Goal: Task Accomplishment & Management: Manage account settings

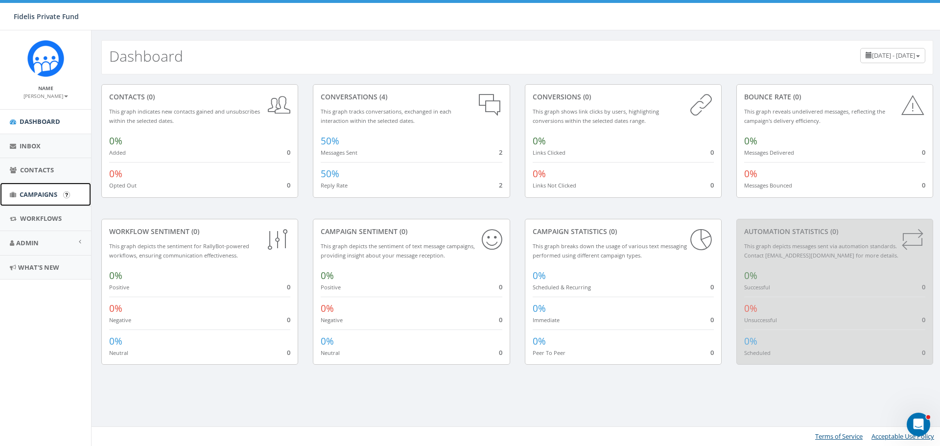
click at [48, 194] on span "Campaigns" at bounding box center [39, 194] width 38 height 9
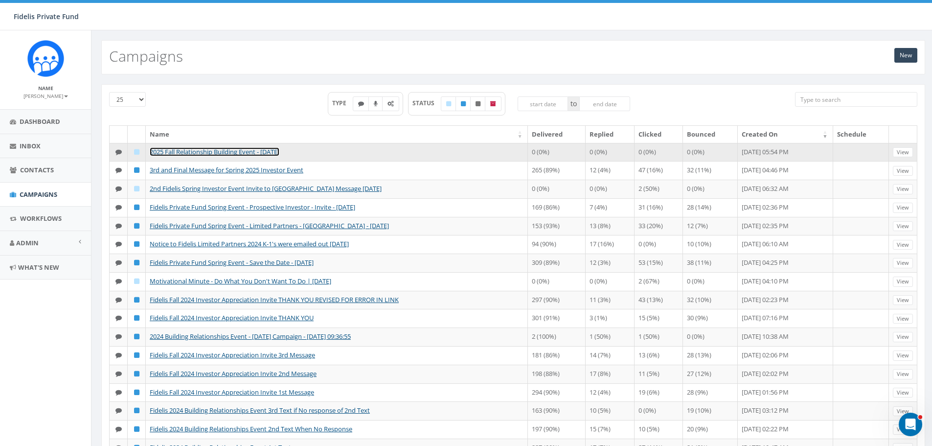
click at [247, 151] on link "2025 Fall Relationship Building Event - [DATE]" at bounding box center [215, 151] width 130 height 9
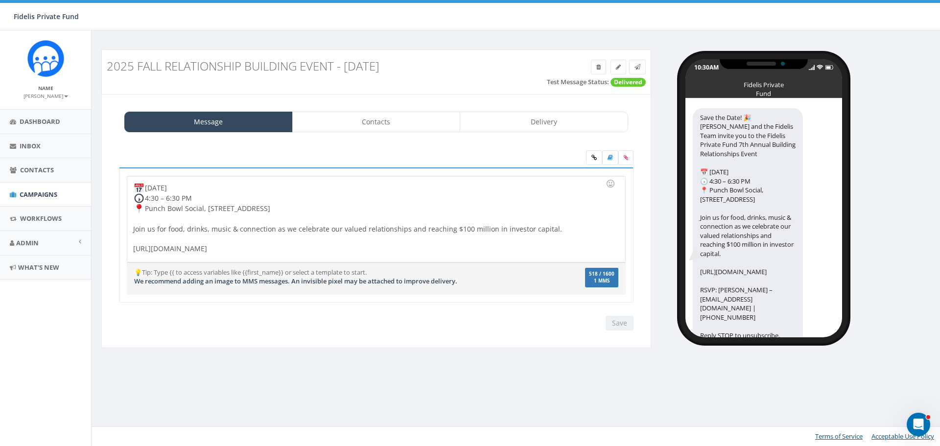
scroll to position [40, 0]
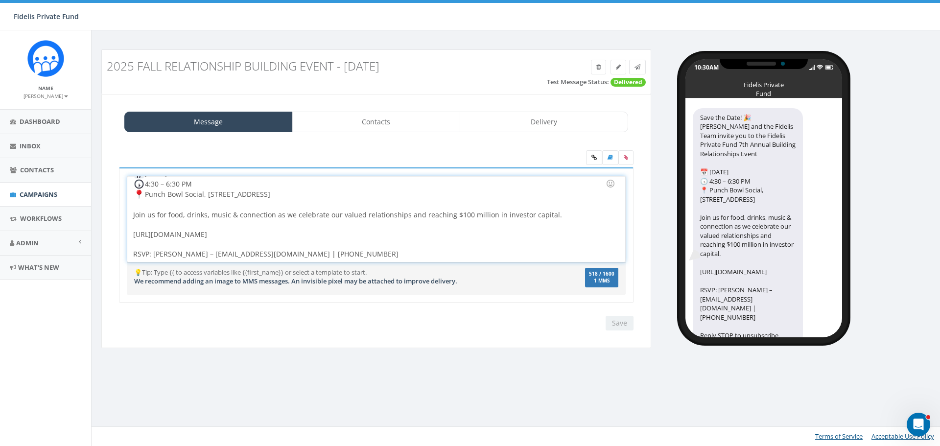
drag, startPoint x: 335, startPoint y: 234, endPoint x: 128, endPoint y: 235, distance: 206.5
click at [128, 235] on div "Save the Date! John Lloyd and the Fidelis Team invite you to the Fidelis Privat…" at bounding box center [375, 219] width 497 height 86
copy div "https://www.fidelispf.com/building-relationships-event-2025/"
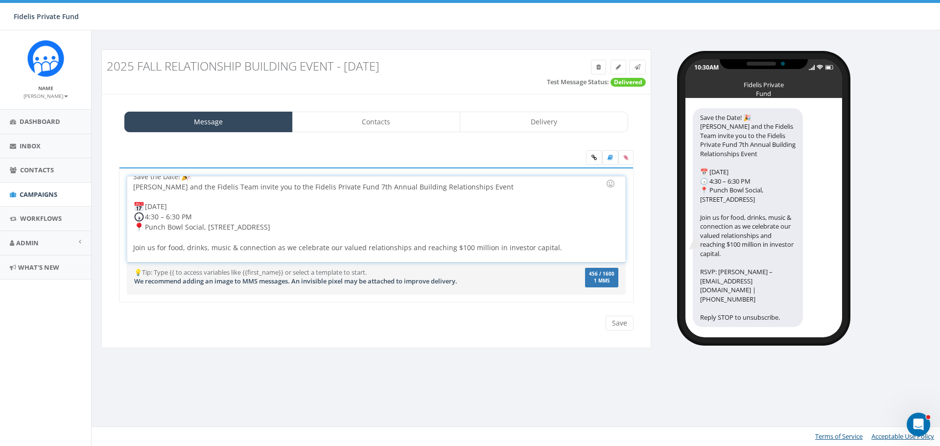
scroll to position [0, 0]
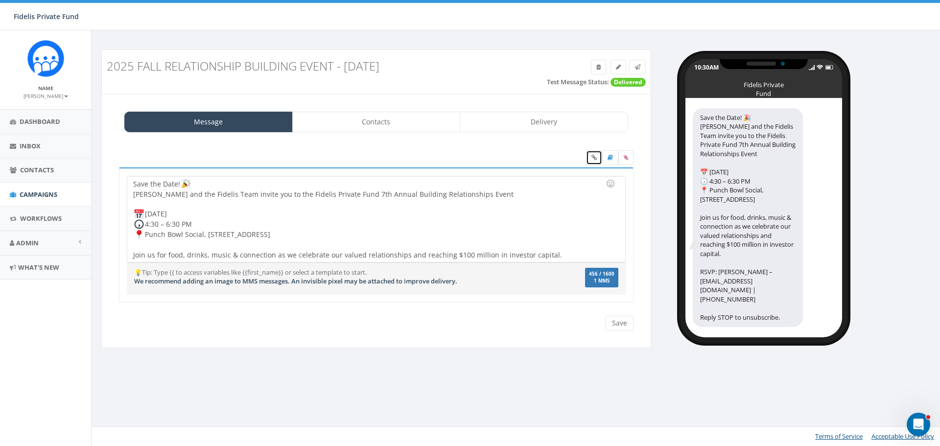
click at [596, 154] on link at bounding box center [594, 157] width 16 height 15
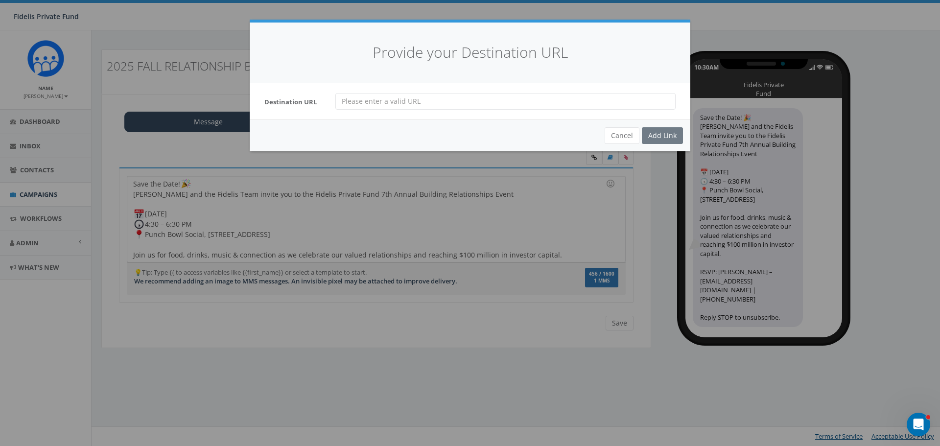
paste input "https://www.fidelispf.com/building-relationships-event-2025/"
type input "https://www.fidelispf.com/building-relationships-event-2025/"
click at [659, 133] on div "Add Link" at bounding box center [662, 135] width 41 height 17
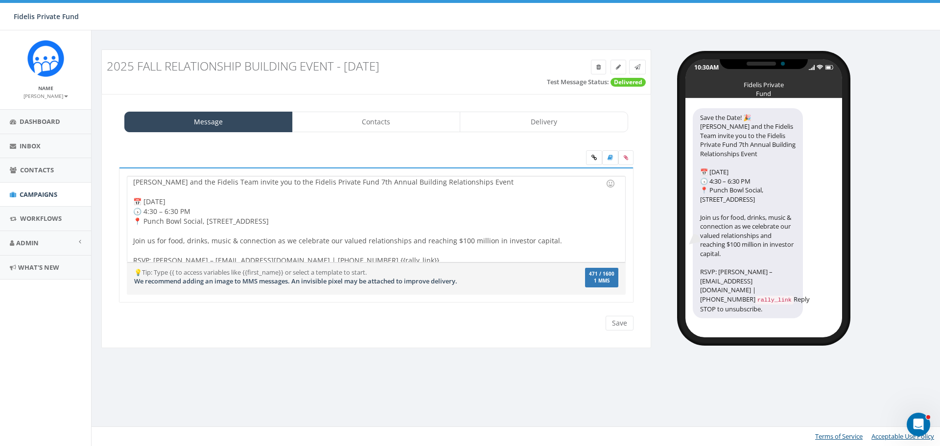
scroll to position [18, 0]
drag, startPoint x: 374, startPoint y: 254, endPoint x: 334, endPoint y: 254, distance: 40.1
click at [334, 254] on div "Save the Date! 🎉 John Lloyd and the Fidelis Team invite you to the Fidelis Priv…" at bounding box center [375, 219] width 497 height 86
click at [554, 237] on div "Save the Date! 🎉 John Lloyd and the Fidelis Team invite you to the Fidelis Priv…" at bounding box center [375, 219] width 497 height 86
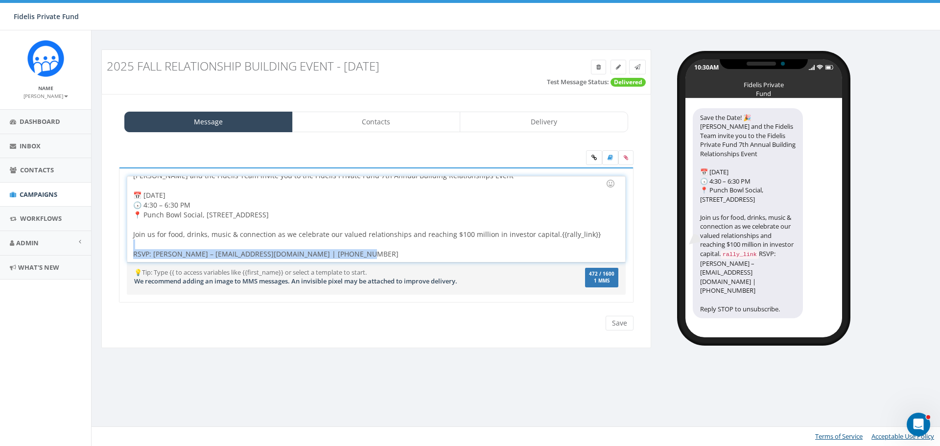
drag, startPoint x: 592, startPoint y: 255, endPoint x: 557, endPoint y: 251, distance: 35.5
click at [557, 251] on div "Save the Date! 🎉 John Lloyd and the Fidelis Team invite you to the Fidelis Priv…" at bounding box center [375, 219] width 497 height 86
click at [555, 252] on div "Save the Date! 🎉 John Lloyd and the Fidelis Team invite you to the Fidelis Priv…" at bounding box center [375, 219] width 497 height 86
drag, startPoint x: 587, startPoint y: 234, endPoint x: 548, endPoint y: 233, distance: 39.7
click at [548, 233] on div "Save the Date! 🎉 John Lloyd and the Fidelis Team invite you to the Fidelis Priv…" at bounding box center [375, 219] width 497 height 86
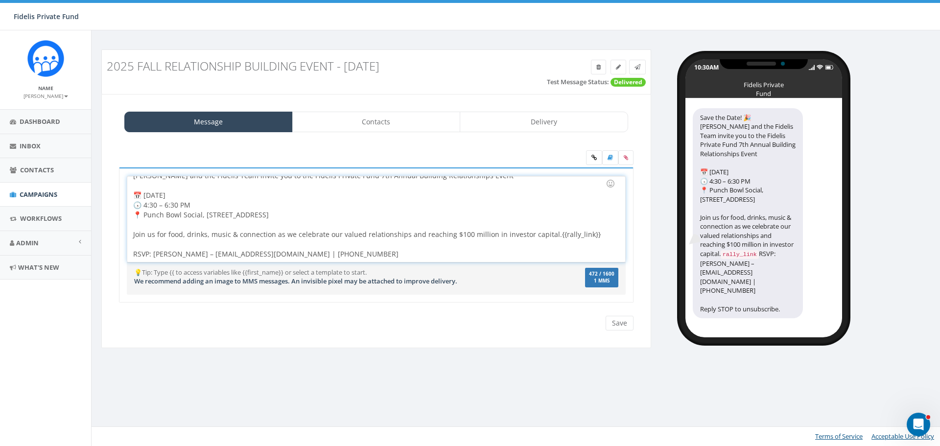
drag, startPoint x: 547, startPoint y: 235, endPoint x: 528, endPoint y: 251, distance: 24.7
click at [528, 251] on div "Save the Date! 🎉 John Lloyd and the Fidelis Team invite you to the Fidelis Priv…" at bounding box center [375, 219] width 497 height 86
click at [612, 156] on icon at bounding box center [609, 158] width 5 height 6
click at [606, 160] on link at bounding box center [610, 157] width 16 height 15
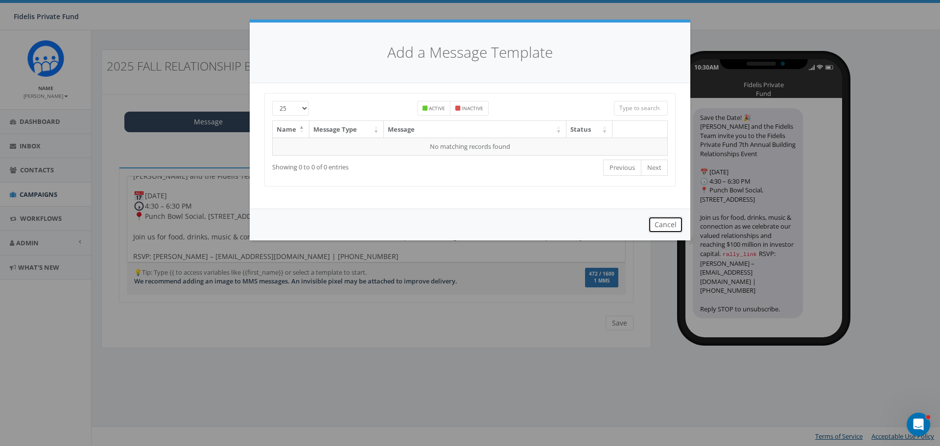
click at [663, 223] on button "Cancel" at bounding box center [665, 224] width 35 height 17
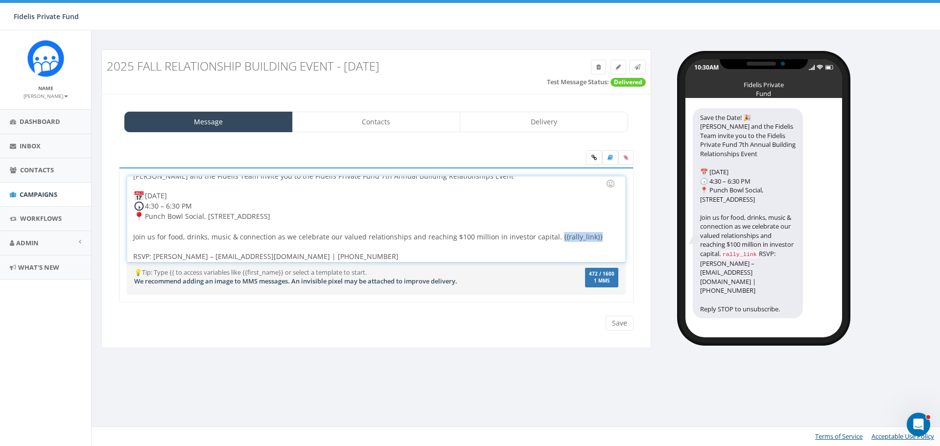
drag, startPoint x: 594, startPoint y: 240, endPoint x: 548, endPoint y: 238, distance: 46.0
click at [548, 238] on div "Save the Date! John Lloyd and the Fidelis Team invite you to the Fidelis Privat…" at bounding box center [375, 219] width 497 height 86
click at [625, 158] on icon at bounding box center [626, 158] width 4 height 6
click at [0, 0] on input "file" at bounding box center [0, 0] width 0 height 0
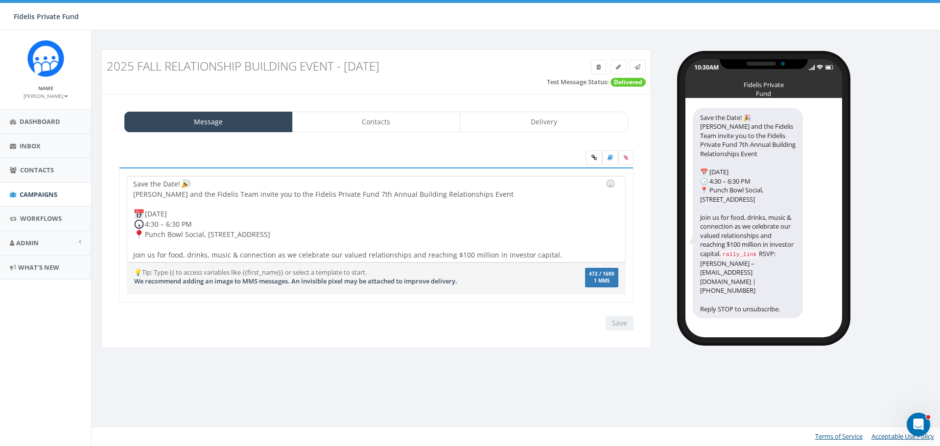
scroll to position [21, 0]
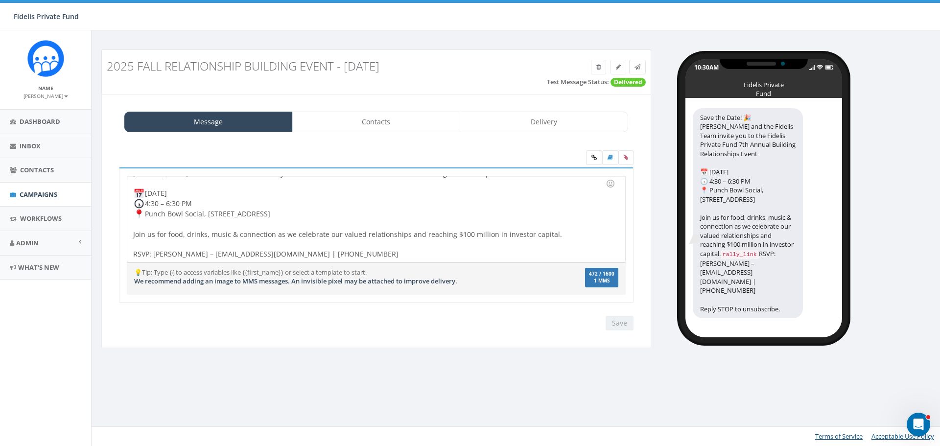
click at [555, 232] on div "Save the Date! John Lloyd and the Fidelis Team invite you to the Fidelis Privat…" at bounding box center [375, 219] width 497 height 86
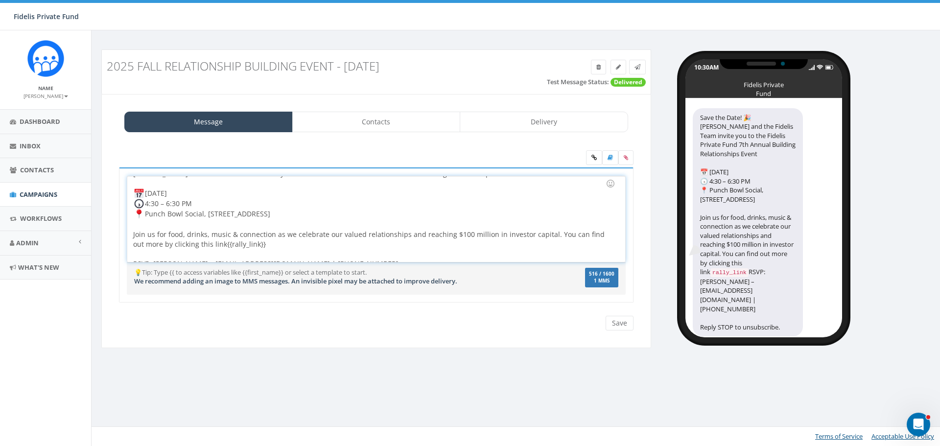
click at [186, 244] on div "Save the Date! John Lloyd and the Fidelis Team invite you to the Fidelis Privat…" at bounding box center [375, 219] width 497 height 86
click at [549, 233] on div "Save the Date! John Lloyd and the Fidelis Team invite you to the Fidelis Privat…" at bounding box center [375, 219] width 497 height 86
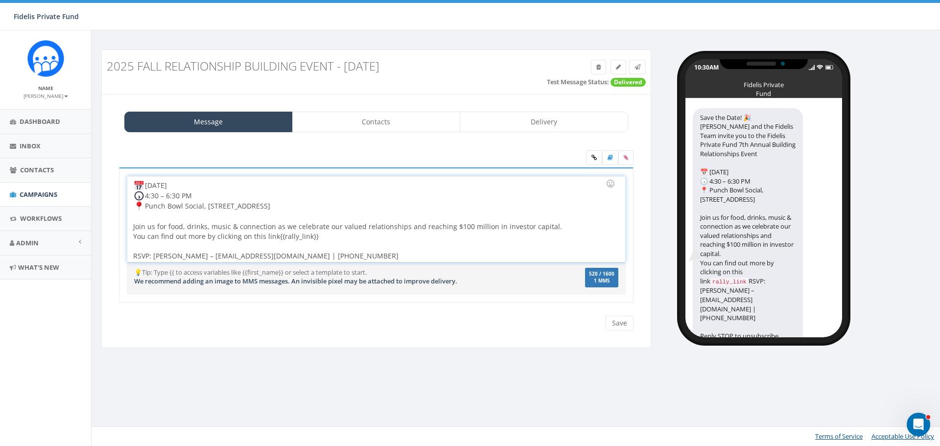
scroll to position [30, 0]
click at [352, 235] on div "You can find out more by clicking on this link {{rally_link}} RSVP: Sally Beaul…" at bounding box center [373, 244] width 480 height 29
click at [470, 235] on div "You can find out more by clicking on this link {{rally_link}}. We look forward …" at bounding box center [373, 244] width 480 height 29
click at [611, 184] on div at bounding box center [610, 183] width 17 height 17
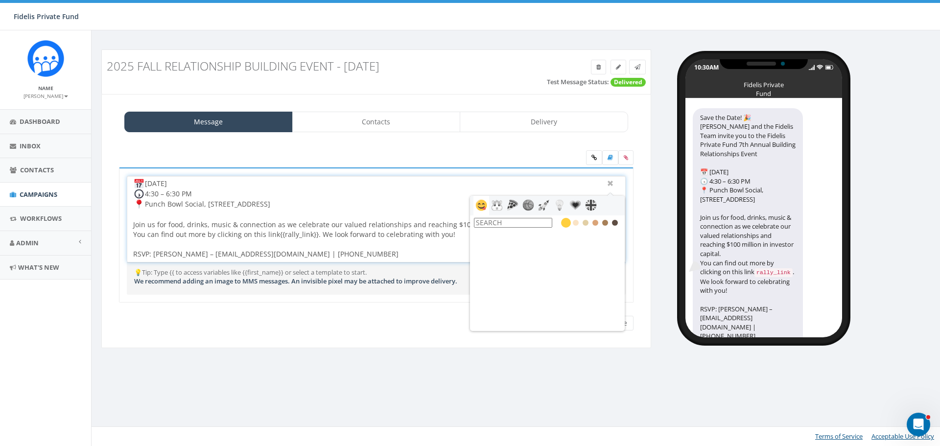
scroll to position [245, 0]
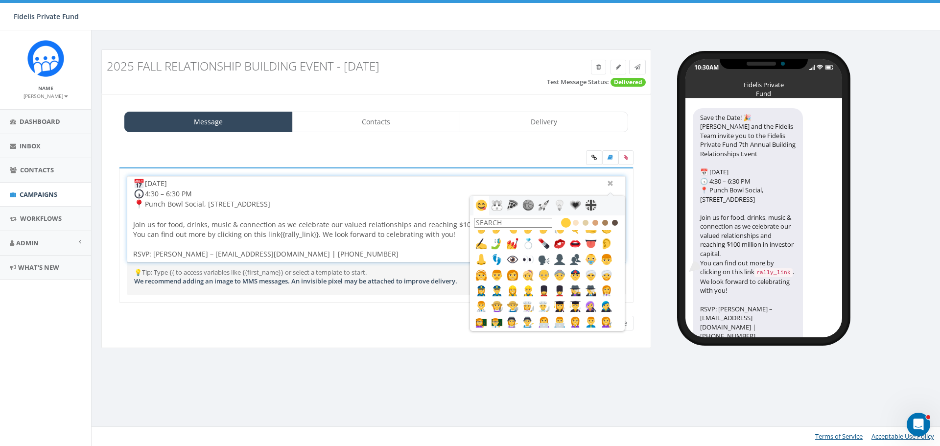
click at [492, 221] on input "text" at bounding box center [513, 223] width 78 height 10
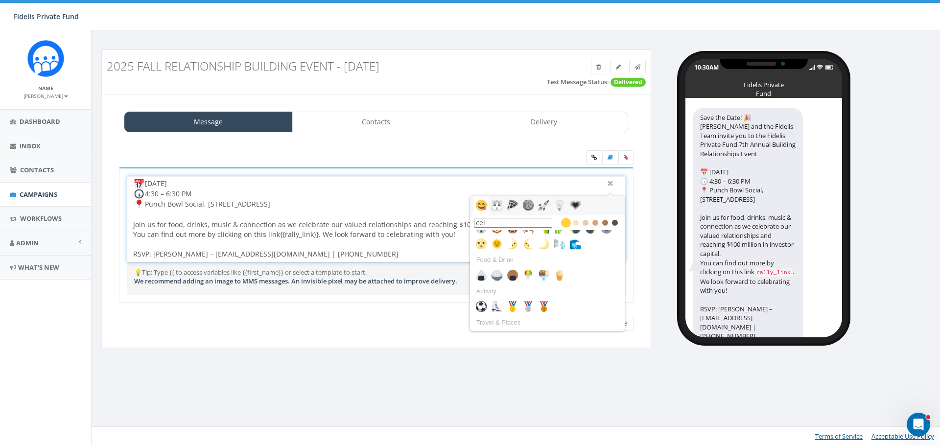
scroll to position [0, 0]
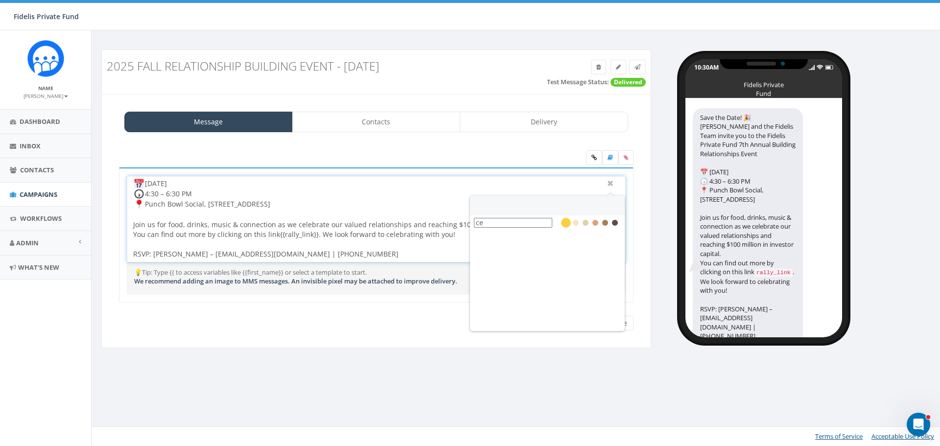
type input "c"
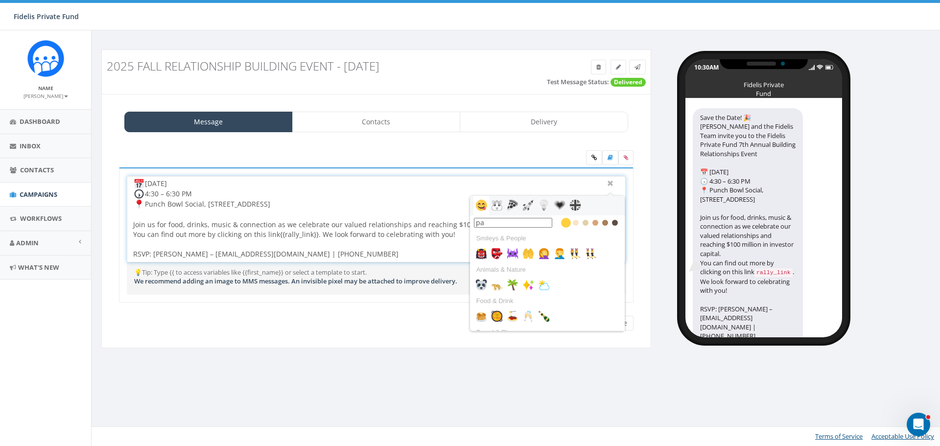
type input "p"
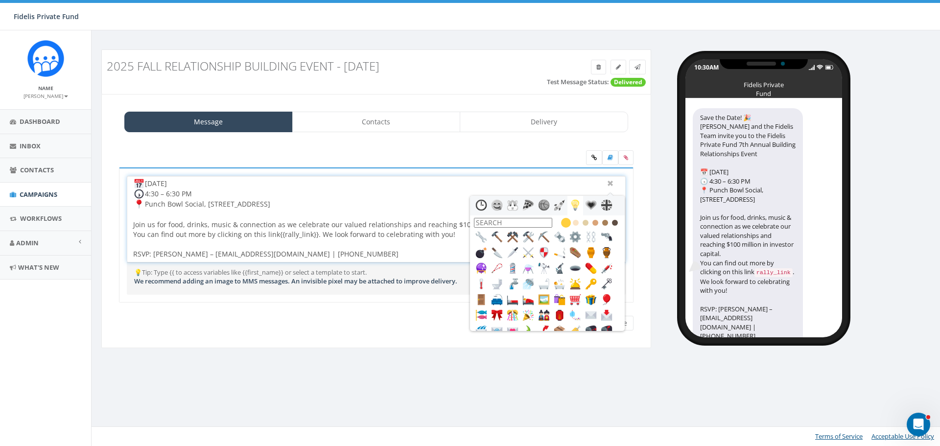
scroll to position [1615, 0]
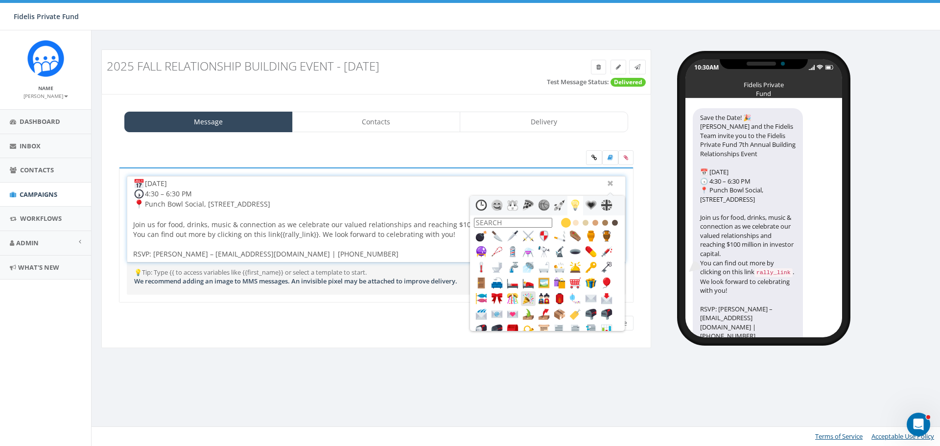
click at [527, 295] on img at bounding box center [528, 299] width 12 height 12
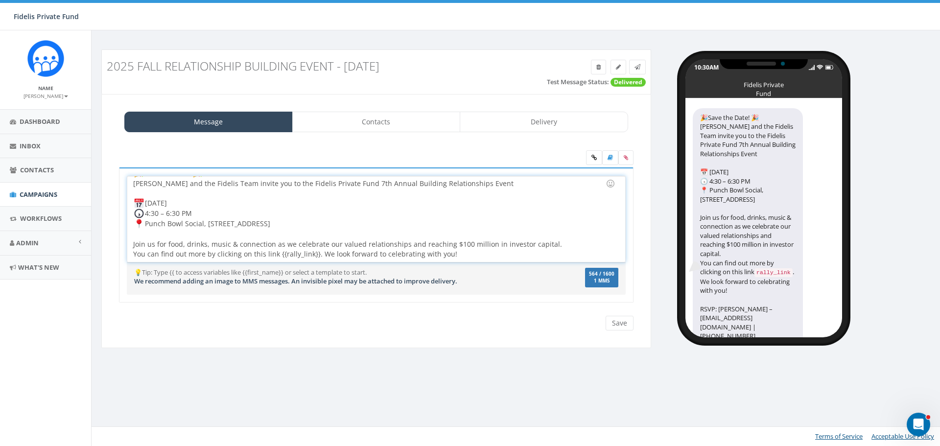
scroll to position [0, 0]
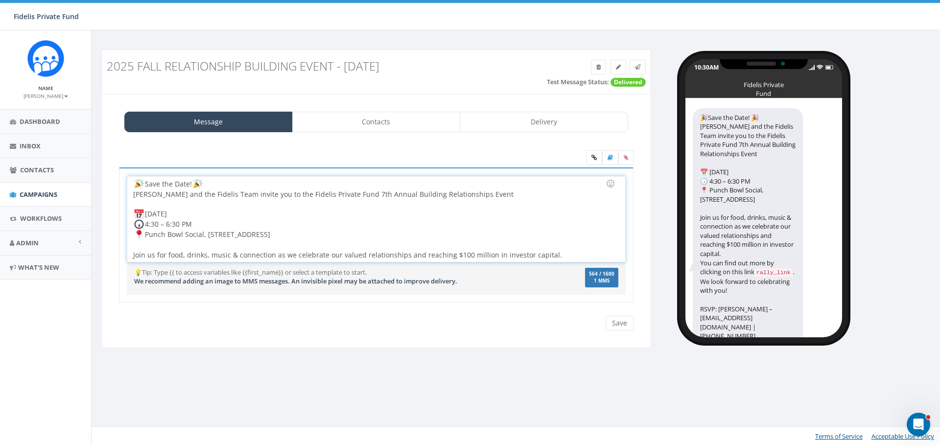
click at [143, 184] on div "Save the Date! John Lloyd and the Fidelis Team invite you to the Fidelis Privat…" at bounding box center [375, 219] width 497 height 86
drag, startPoint x: 209, startPoint y: 183, endPoint x: 194, endPoint y: 184, distance: 15.2
click at [194, 184] on div "Save the Date! John Lloyd and the Fidelis Team invite you to the Fidelis Privat…" at bounding box center [375, 219] width 497 height 86
copy div "Save the Date!"
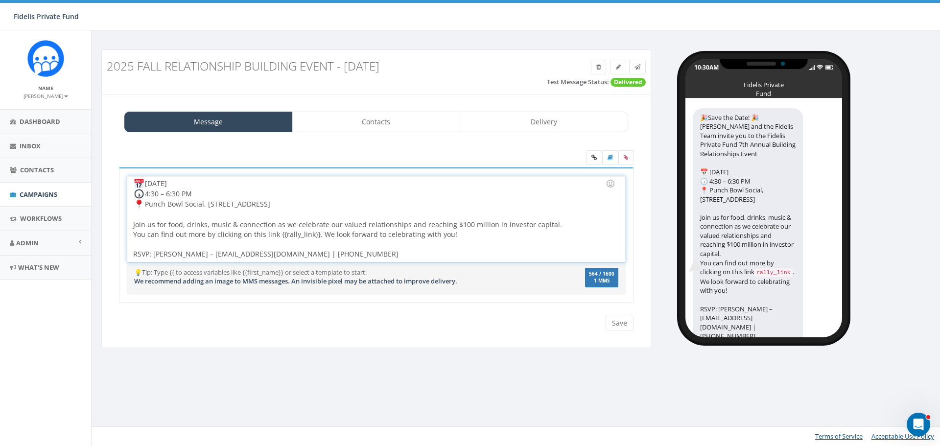
click at [458, 236] on div "Save the Date! John Lloyd and the Fidelis Team invite you to the Fidelis Privat…" at bounding box center [375, 219] width 497 height 86
drag, startPoint x: 313, startPoint y: 233, endPoint x: 308, endPoint y: 234, distance: 5.5
click at [308, 234] on div "Save the Date! John Lloyd and the Fidelis Team invite you to the Fidelis Privat…" at bounding box center [375, 219] width 497 height 86
click at [312, 234] on div "Save the Date! John Lloyd and the Fidelis Team invite you to the Fidelis Privat…" at bounding box center [375, 219] width 497 height 86
click at [501, 242] on div at bounding box center [373, 245] width 480 height 10
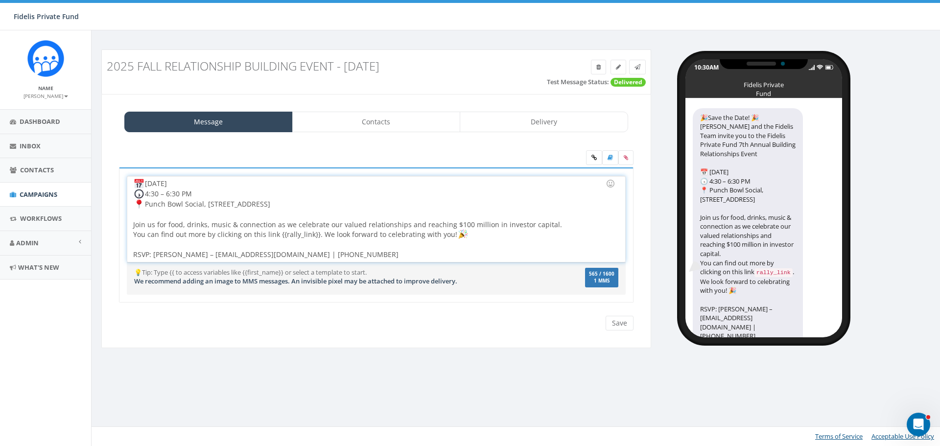
scroll to position [0, 0]
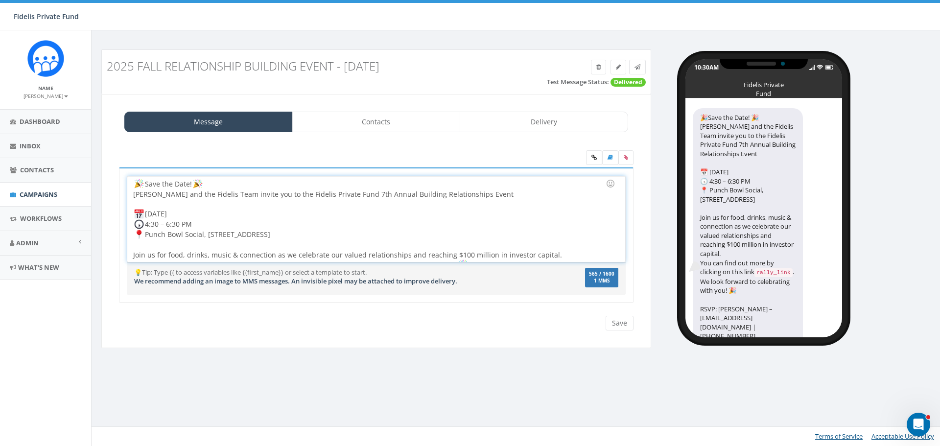
click at [213, 184] on div "Save the Date! John Lloyd and the Fidelis Team invite you to the Fidelis Privat…" at bounding box center [375, 219] width 497 height 86
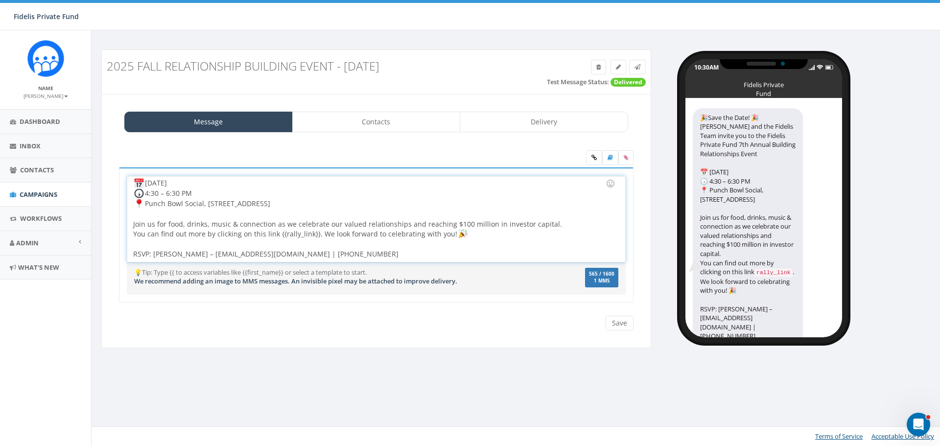
click at [319, 233] on div "John Lloyd and the Fidelis Team invite you to the Fidelis Private Fund 7th Annu…" at bounding box center [373, 209] width 480 height 100
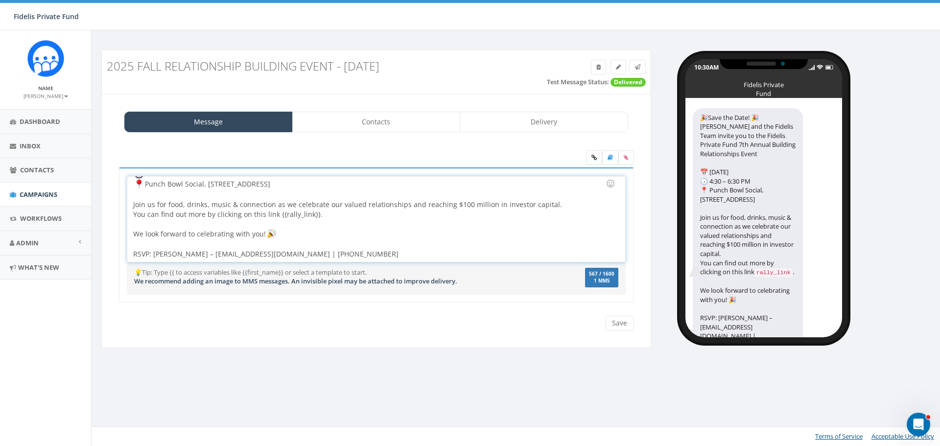
click at [154, 254] on div "We look forward to celebrating with you! RSVP: Sally Beaulieu – sbeaulieu@fidel…" at bounding box center [373, 244] width 480 height 30
click at [183, 254] on div "We look forward to celebrating with you! RSVP: Respond Y (for yes) or N (for no…" at bounding box center [373, 244] width 480 height 30
click at [190, 251] on div "We look forward to celebrating with you! RSVP: Respond "Y (for yes) or N (for n…" at bounding box center [373, 244] width 480 height 30
click at [230, 254] on div "We look forward to celebrating with you! RSVP: Respond "Y" (for yes) or N (for …" at bounding box center [373, 244] width 480 height 30
click at [237, 253] on div "We look forward to celebrating with you! RSVP: Respond "Y" (for yes) or "N (for…" at bounding box center [373, 244] width 480 height 30
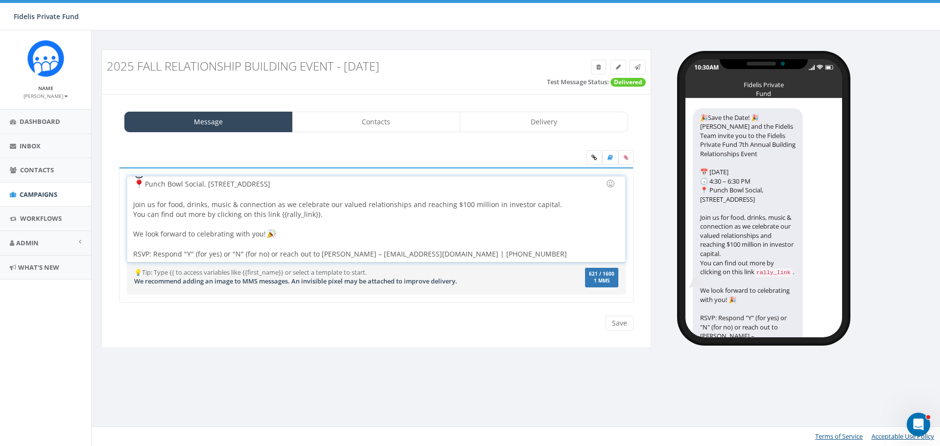
click at [263, 254] on div "We look forward to celebrating with you! RSVP: Respond "Y" (for yes) or "N" (fo…" at bounding box center [373, 244] width 480 height 30
click at [208, 254] on div "We look forward to celebrating with you! RSVP: Respond "Y" (for yes) or "N" (no…" at bounding box center [373, 244] width 480 height 30
click at [207, 253] on div "We look forward to celebrating with you! RSVP: Respond "Y" (yes) or "N" (not ab…" at bounding box center [373, 244] width 480 height 30
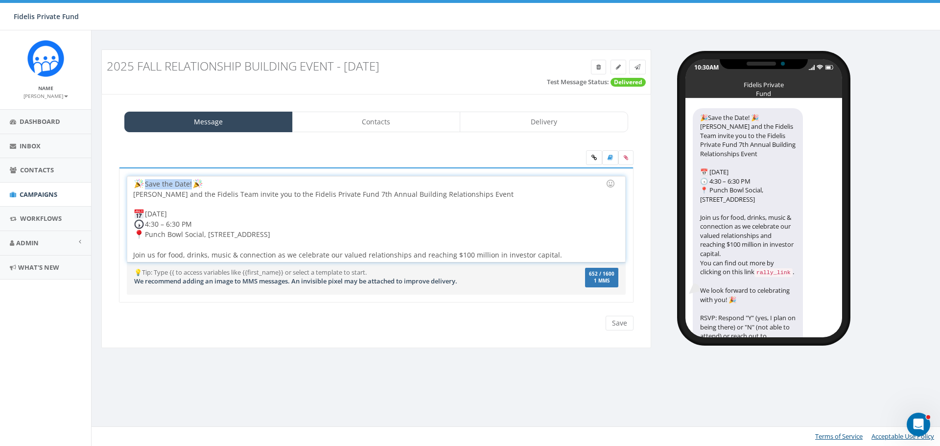
drag, startPoint x: 191, startPoint y: 183, endPoint x: 144, endPoint y: 180, distance: 47.6
click at [144, 180] on div "Save the Date! John Lloyd and the Fidelis Team invite you to the Fidelis Privat…" at bounding box center [375, 219] width 497 height 86
drag, startPoint x: 161, startPoint y: 183, endPoint x: 344, endPoint y: 208, distance: 185.2
click at [344, 208] on div at bounding box center [373, 204] width 480 height 10
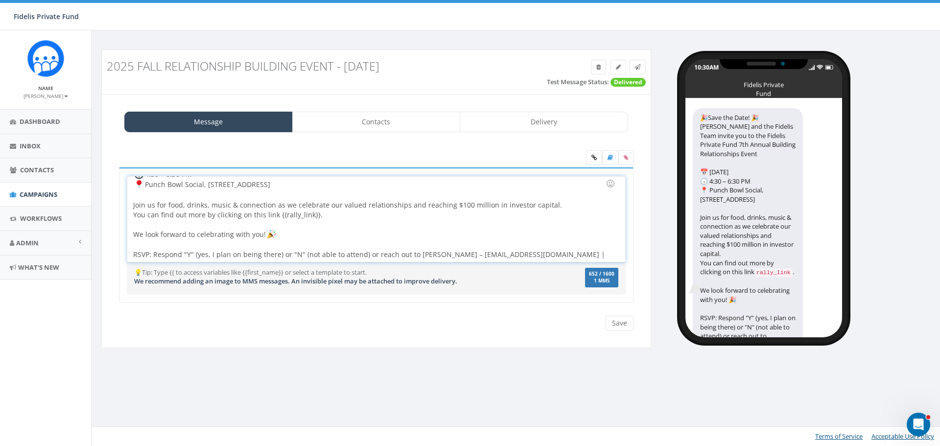
scroll to position [50, 0]
drag, startPoint x: 317, startPoint y: 215, endPoint x: 276, endPoint y: 214, distance: 41.1
click at [276, 214] on div "John Lloyd and the Fidelis Team invite you to the Fidelis Private Fund 7th Annu…" at bounding box center [373, 179] width 480 height 80
drag, startPoint x: 302, startPoint y: 214, endPoint x: 445, endPoint y: 228, distance: 143.1
click at [445, 228] on div at bounding box center [373, 224] width 480 height 10
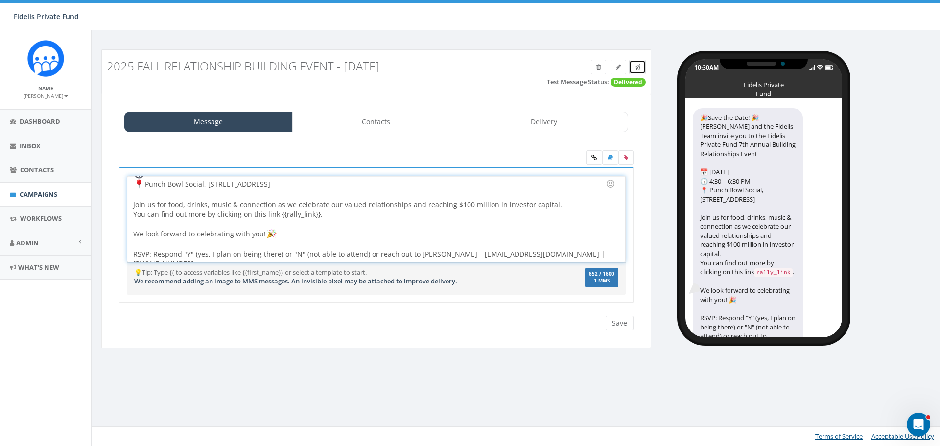
click at [637, 70] on span at bounding box center [637, 67] width 6 height 8
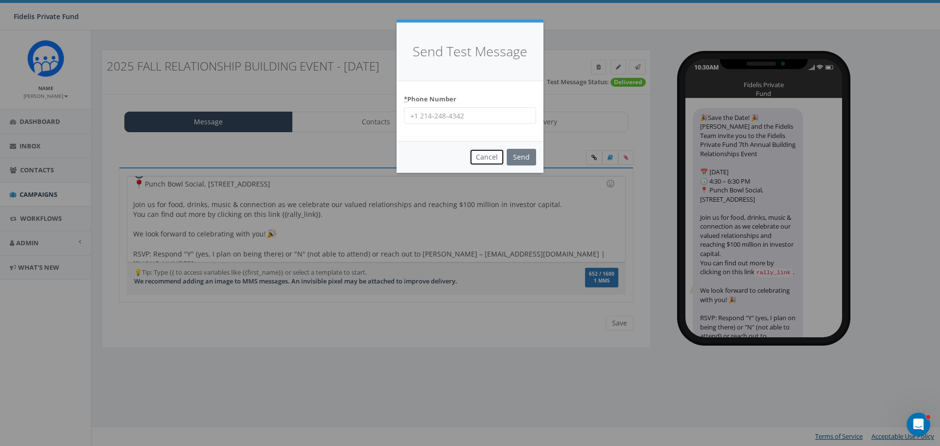
click at [491, 163] on button "Cancel" at bounding box center [486, 157] width 35 height 17
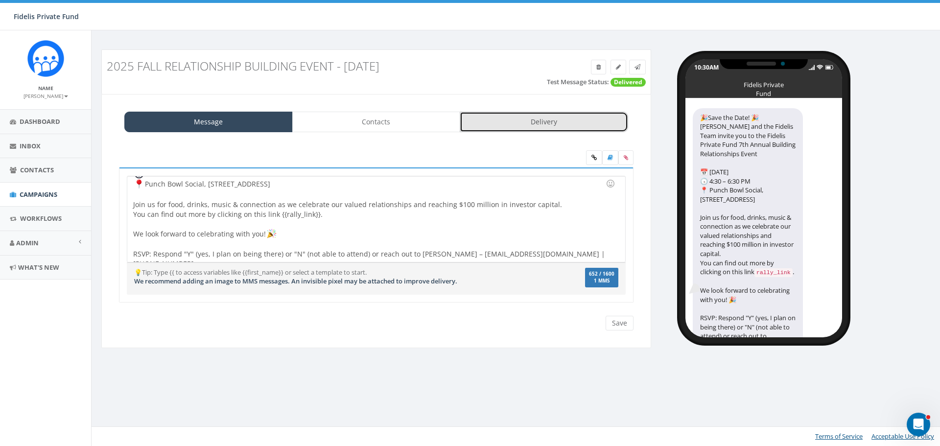
click at [544, 126] on link "Delivery" at bounding box center [544, 122] width 168 height 21
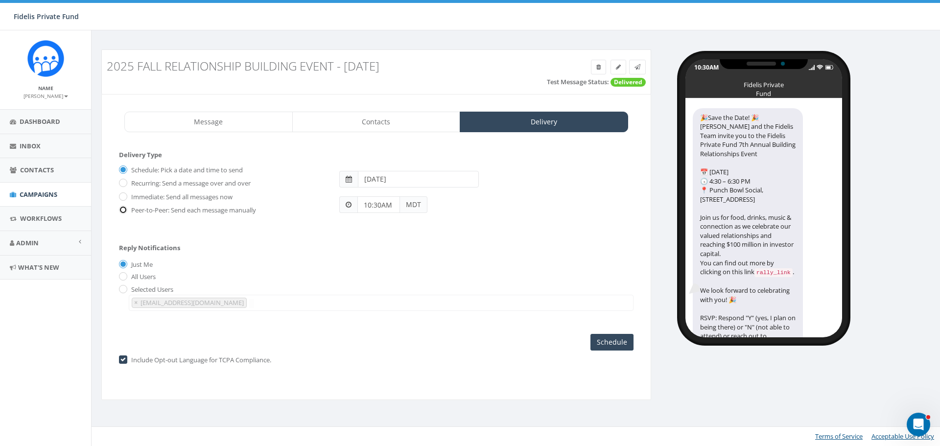
click at [124, 210] on input "Peer-to-Peer: Send each message manually" at bounding box center [122, 211] width 6 height 6
radio input "true"
click at [120, 359] on input "checkbox" at bounding box center [122, 360] width 6 height 6
checkbox input "false"
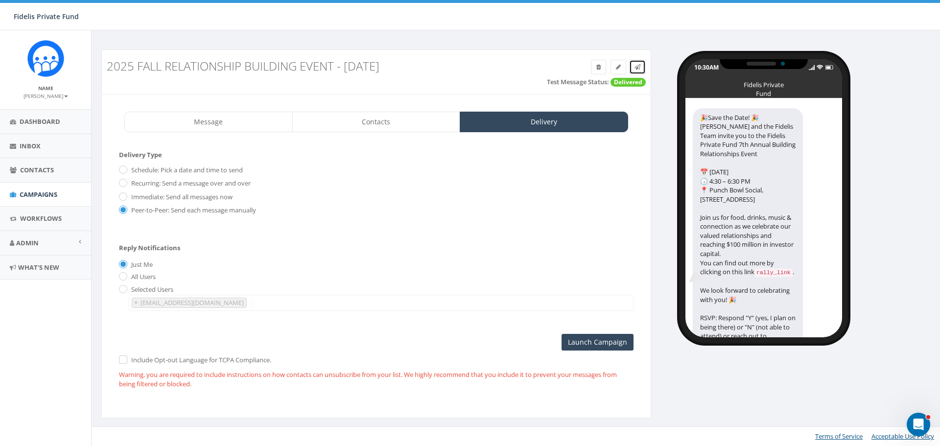
click at [637, 65] on icon at bounding box center [637, 67] width 6 height 6
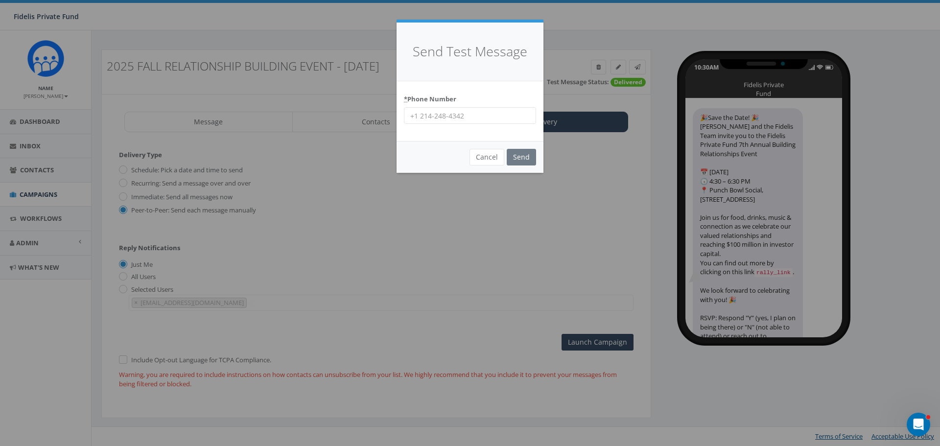
click at [480, 117] on input "* Phone Number" at bounding box center [470, 115] width 132 height 17
type input "14062538340"
click at [529, 156] on input "Send" at bounding box center [521, 157] width 29 height 17
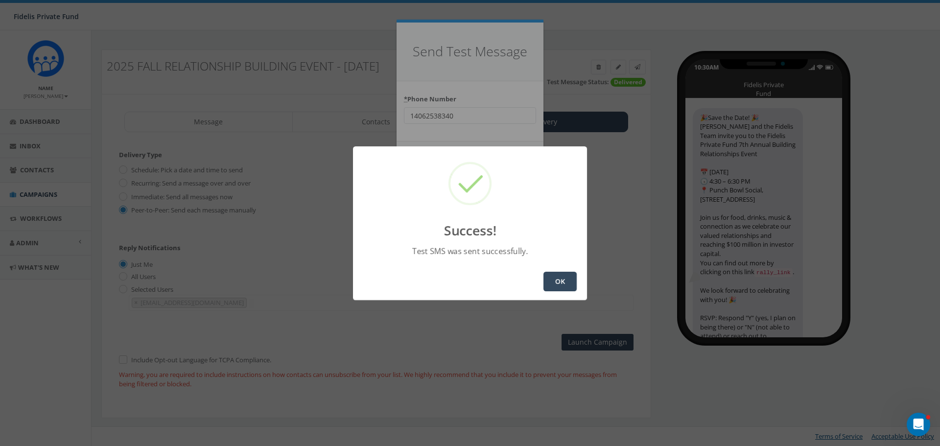
click at [549, 275] on button "OK" at bounding box center [559, 282] width 33 height 20
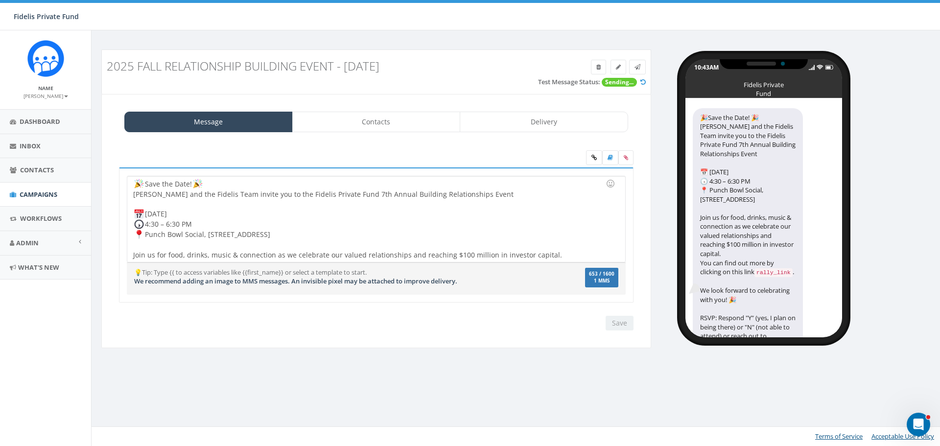
click at [207, 185] on div "Save the Date! John Lloyd and the Fidelis Team invite you to the Fidelis Privat…" at bounding box center [375, 219] width 497 height 86
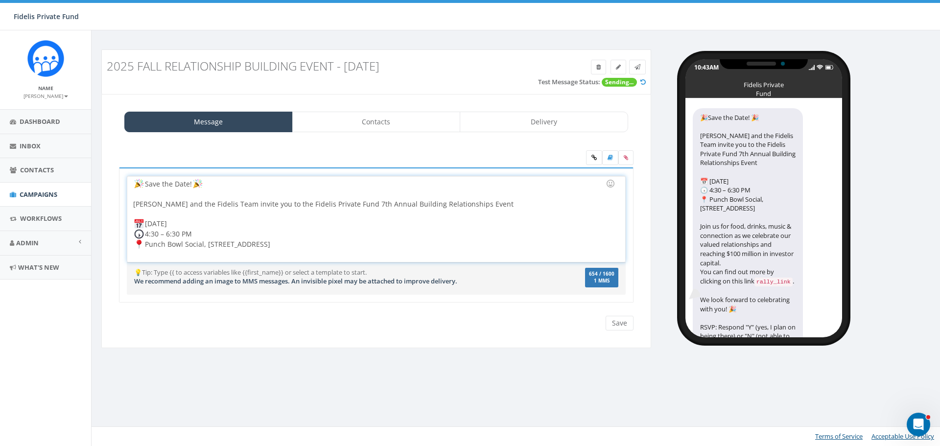
click at [504, 203] on div "John Lloyd and the Fidelis Team invite you to the Fidelis Private Fund 7th Annu…" at bounding box center [373, 258] width 480 height 139
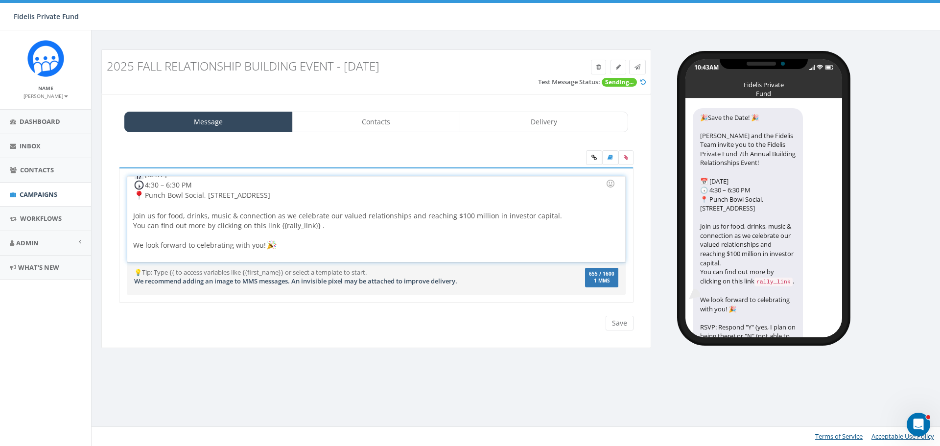
scroll to position [60, 0]
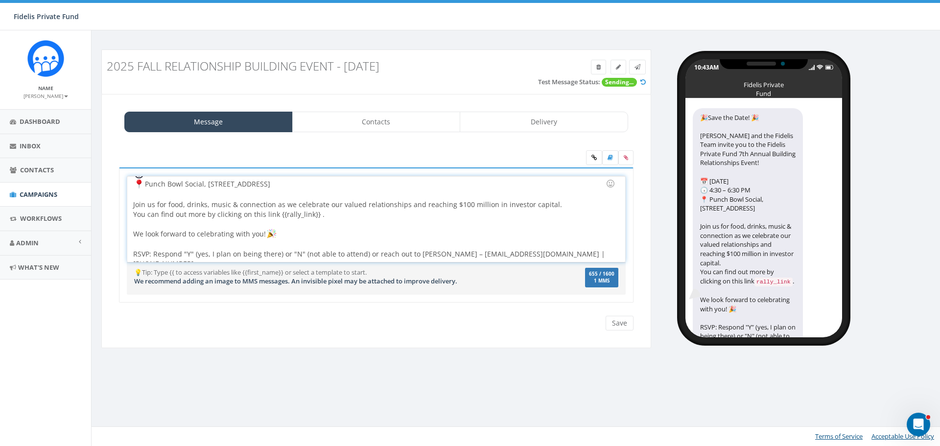
click at [277, 254] on div "John Lloyd and the Fidelis Team invite you to the Fidelis Private Fund 7th Annu…" at bounding box center [373, 198] width 480 height 139
click at [290, 254] on div "John Lloyd and the Fidelis Team invite you to the Fidelis Private Fund 7th Annu…" at bounding box center [373, 194] width 480 height 130
click at [379, 235] on div "John Lloyd and the Fidelis Team invite you to the Fidelis Private Fund 7th Annu…" at bounding box center [373, 194] width 480 height 130
drag, startPoint x: 320, startPoint y: 215, endPoint x: 276, endPoint y: 213, distance: 44.1
click at [276, 213] on div "John Lloyd and the Fidelis Team invite you to the Fidelis Private Fund 7th Annu…" at bounding box center [373, 194] width 480 height 130
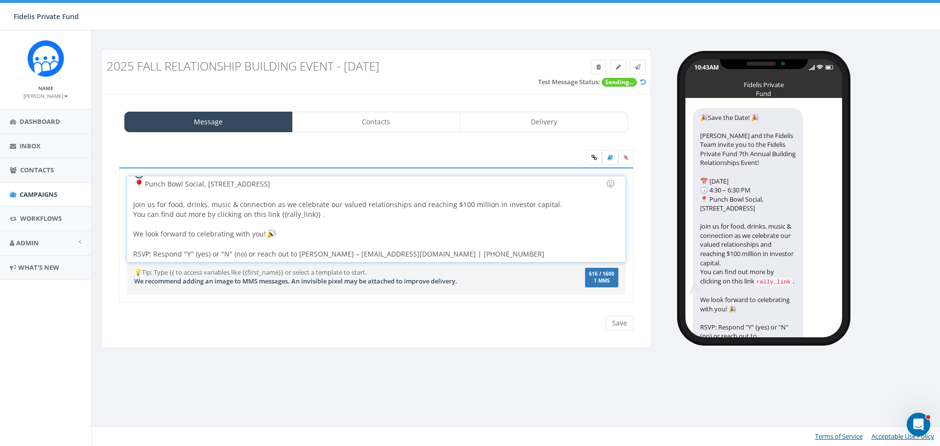
click at [317, 225] on div at bounding box center [373, 224] width 480 height 10
click at [316, 216] on div "John Lloyd and the Fidelis Team invite you to the Fidelis Private Fund 7th Annu…" at bounding box center [373, 194] width 480 height 130
click at [362, 227] on div at bounding box center [373, 224] width 480 height 10
drag, startPoint x: 314, startPoint y: 215, endPoint x: 277, endPoint y: 216, distance: 37.2
click at [277, 216] on div "John Lloyd and the Fidelis Team invite you to the Fidelis Private Fund 7th Annu…" at bounding box center [373, 194] width 480 height 130
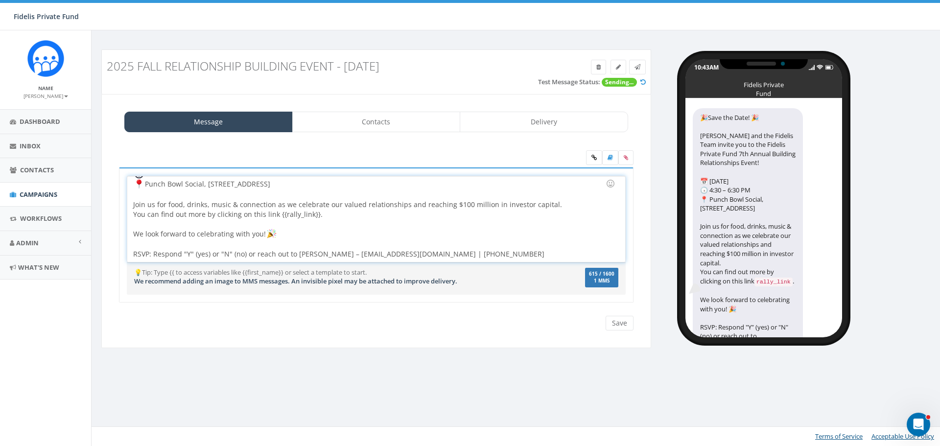
click at [323, 231] on div "John Lloyd and the Fidelis Team invite you to the Fidelis Private Fund 7th Annu…" at bounding box center [373, 194] width 480 height 130
click at [545, 123] on link "Delivery" at bounding box center [544, 122] width 168 height 21
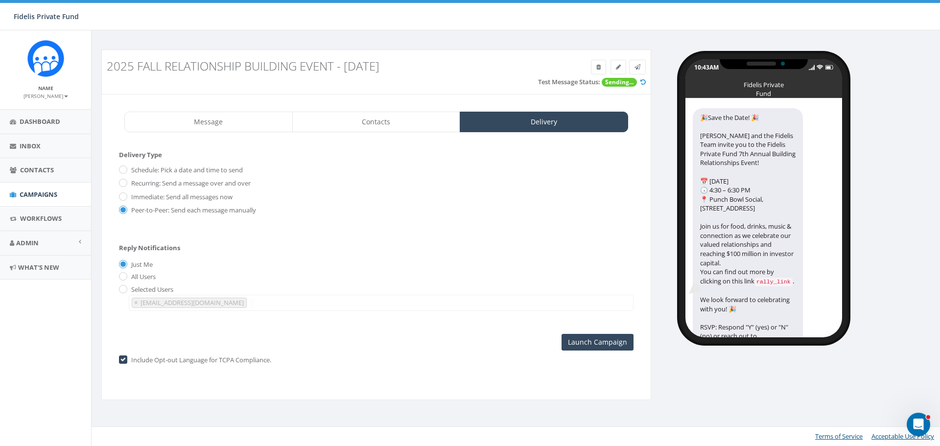
click at [129, 358] on label "Include Opt-out Language for TCPA Compliance." at bounding box center [200, 360] width 142 height 10
click at [118, 358] on div "Delivery Type Schedule: Pick a date and time to send Recurring: Send a message …" at bounding box center [376, 260] width 534 height 240
click at [129, 356] on label "Include Opt-out Language for TCPA Compliance." at bounding box center [200, 360] width 142 height 10
click at [124, 359] on input "checkbox" at bounding box center [122, 360] width 6 height 6
checkbox input "false"
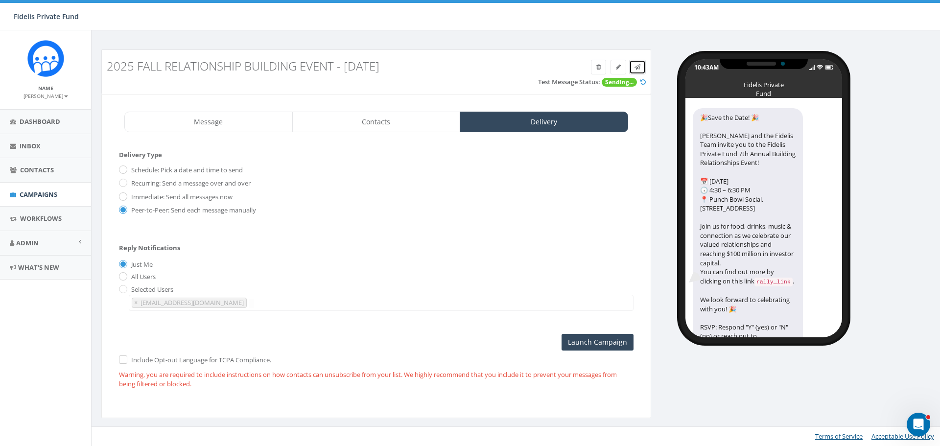
click at [643, 68] on link at bounding box center [637, 67] width 17 height 15
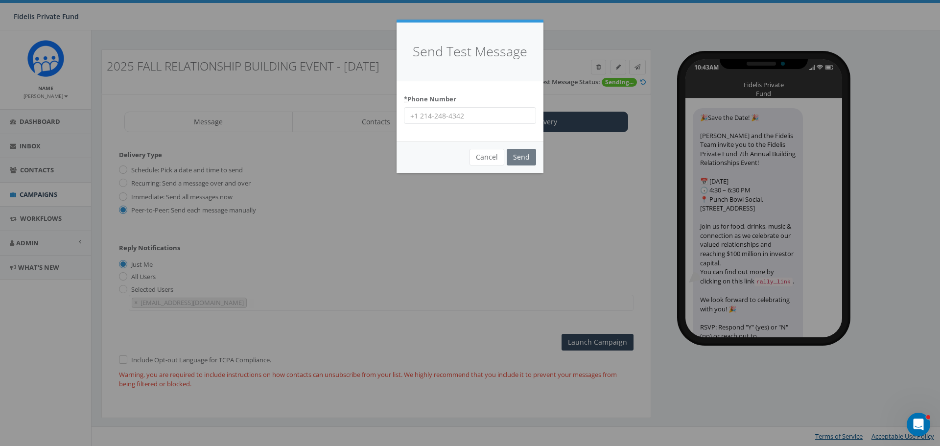
click at [440, 118] on input "* Phone Number" at bounding box center [470, 115] width 132 height 17
type input "17023793468"
click at [519, 157] on input "Send" at bounding box center [521, 157] width 29 height 17
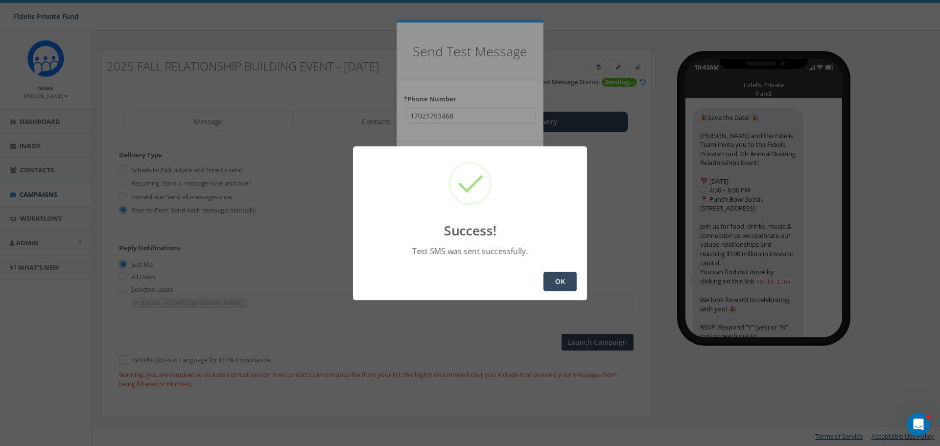
click at [552, 280] on button "OK" at bounding box center [559, 282] width 33 height 20
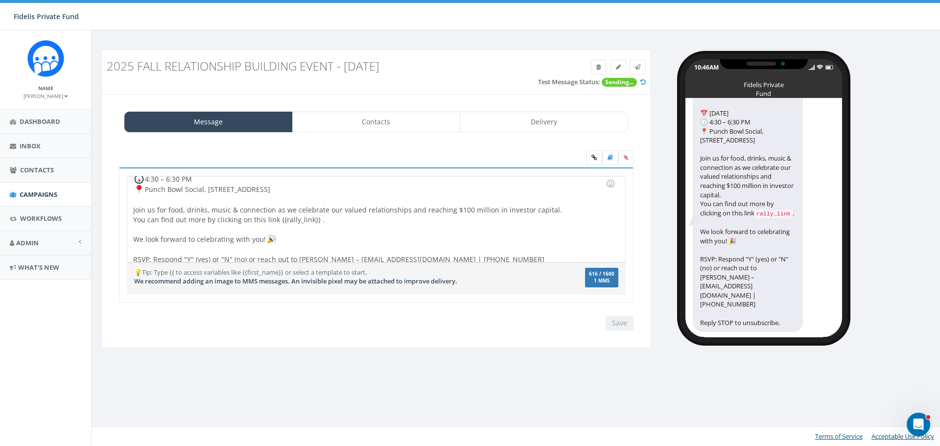
scroll to position [60, 0]
click at [51, 219] on span "Workflows" at bounding box center [41, 218] width 42 height 9
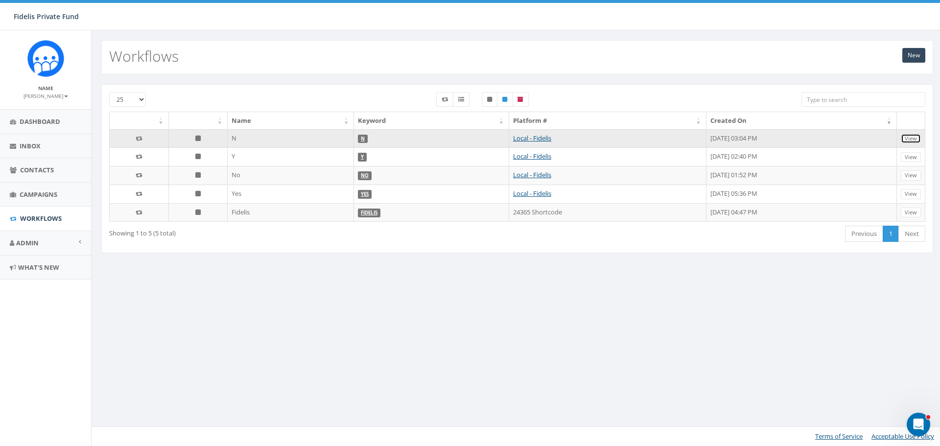
click at [918, 139] on link "View" at bounding box center [911, 139] width 20 height 10
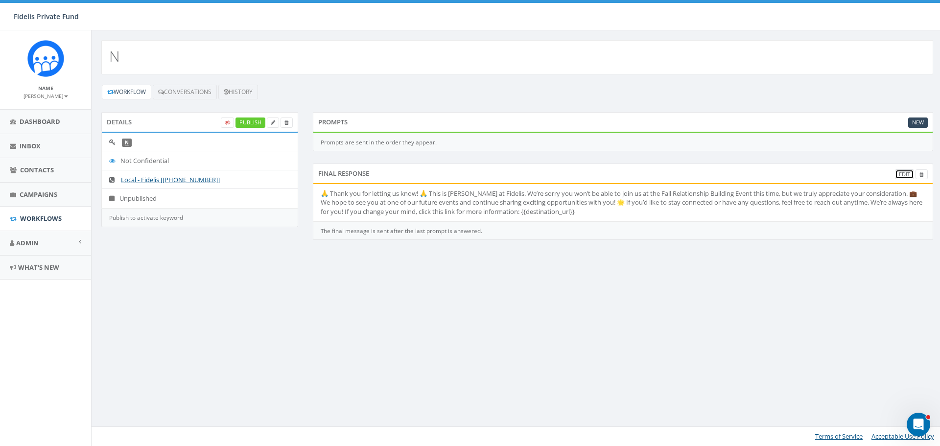
click at [901, 172] on link "Edit" at bounding box center [904, 174] width 19 height 10
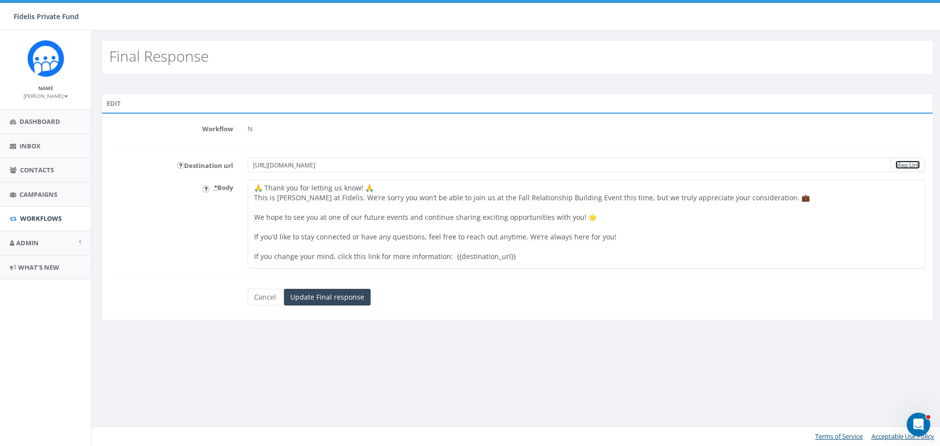
click at [899, 166] on link "Map Link" at bounding box center [907, 165] width 24 height 8
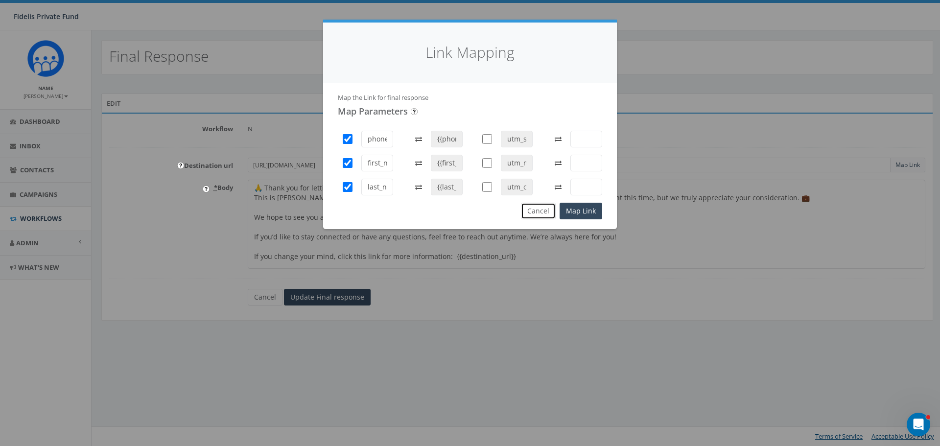
click at [541, 213] on button "Cancel" at bounding box center [538, 211] width 35 height 17
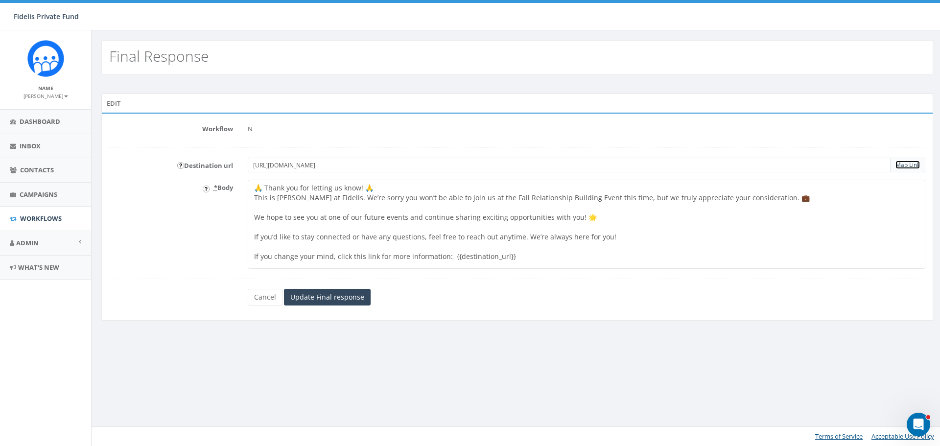
click at [899, 166] on link "Map Link" at bounding box center [907, 165] width 24 height 8
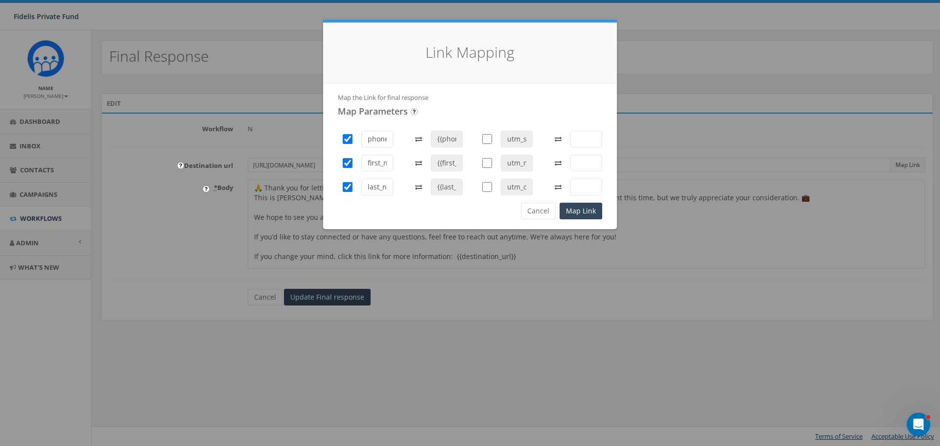
click at [374, 143] on input "phone_number" at bounding box center [377, 139] width 32 height 17
click at [546, 212] on button "Cancel" at bounding box center [538, 211] width 35 height 17
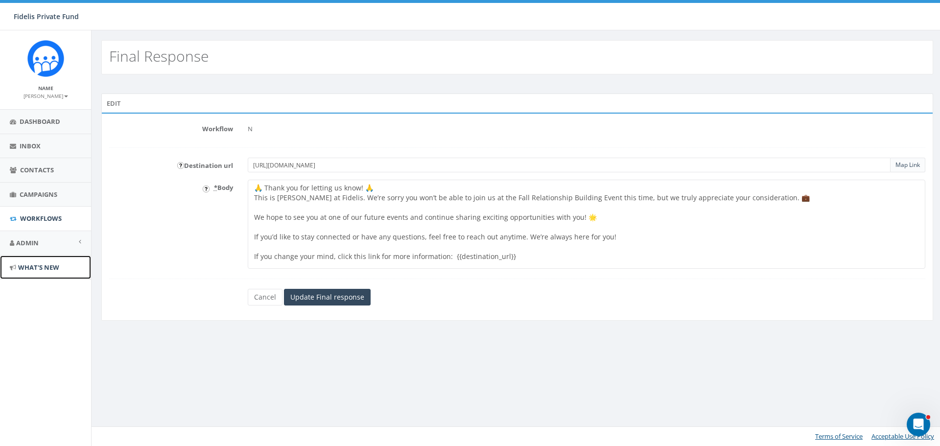
click at [24, 271] on span "What's New" at bounding box center [38, 267] width 41 height 9
click at [909, 166] on link "Map Link" at bounding box center [907, 165] width 24 height 8
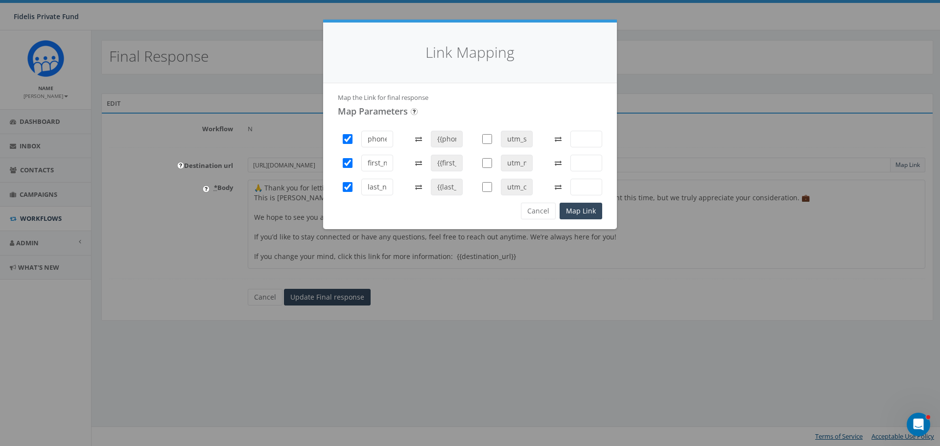
click at [575, 136] on input "text" at bounding box center [586, 139] width 32 height 17
click at [487, 143] on input "checkbox" at bounding box center [487, 139] width 10 height 17
click at [578, 140] on input "text" at bounding box center [586, 139] width 32 height 17
click at [486, 142] on input "checkbox" at bounding box center [487, 139] width 10 height 17
checkbox input "false"
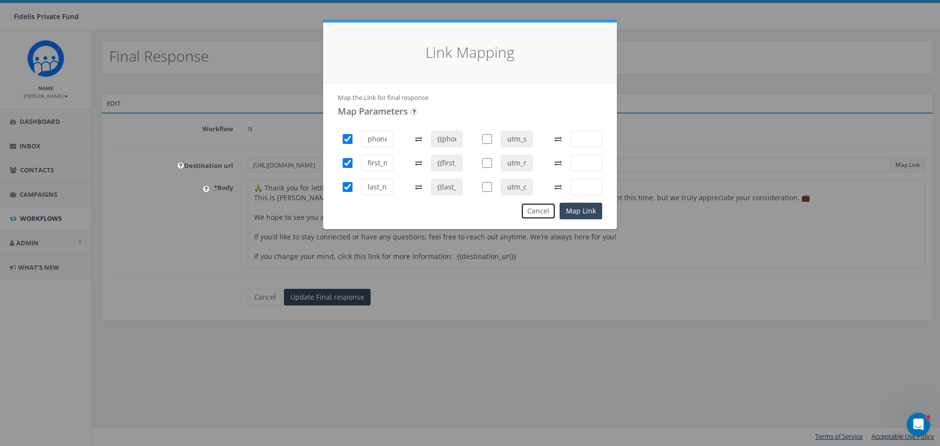
click at [535, 210] on button "Cancel" at bounding box center [538, 211] width 35 height 17
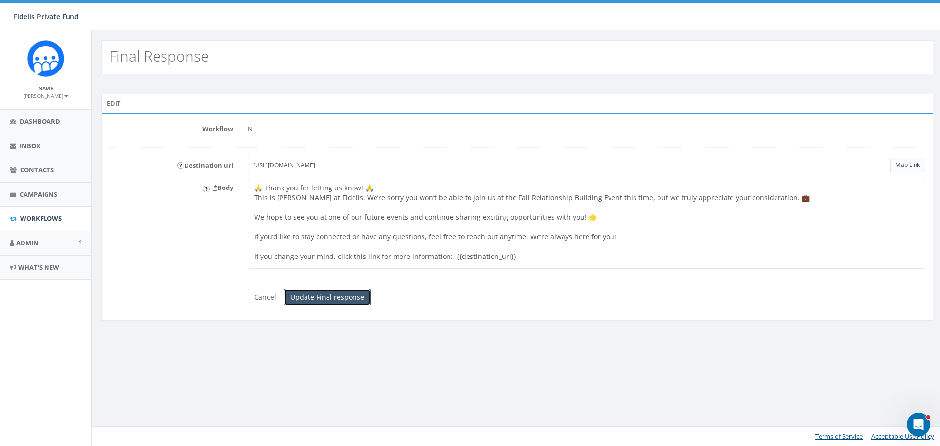
click at [341, 298] on input "Update Final response" at bounding box center [327, 297] width 87 height 17
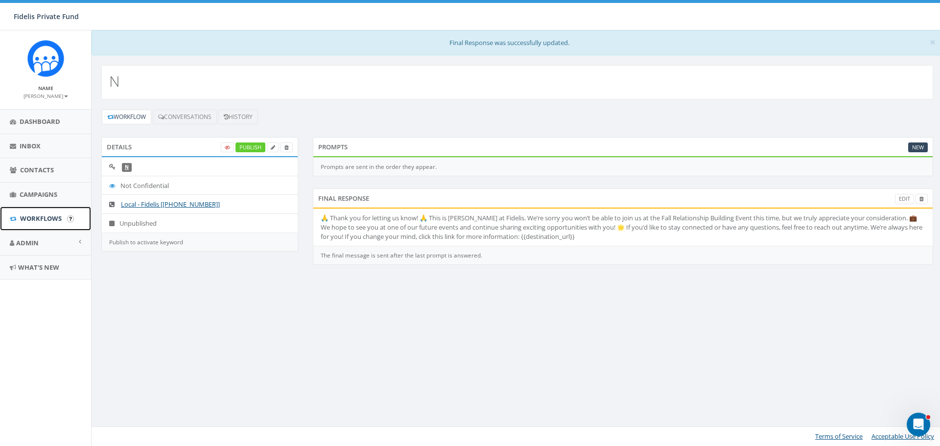
click at [46, 215] on span "Workflows" at bounding box center [41, 218] width 42 height 9
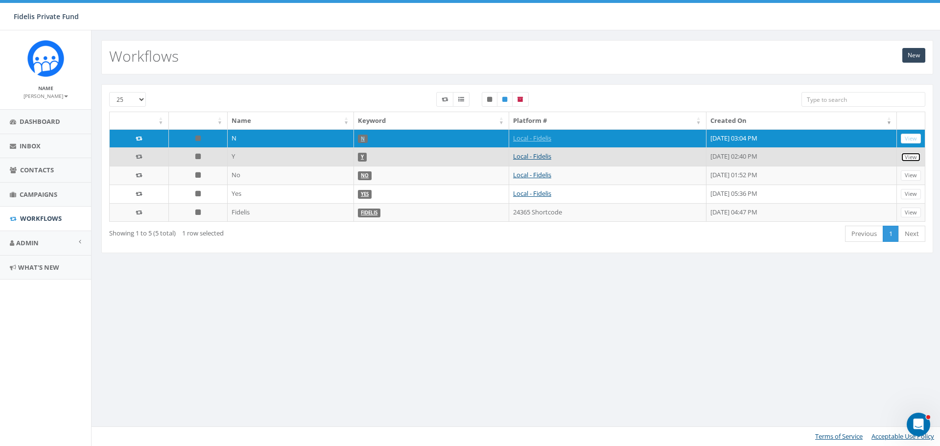
click at [907, 158] on link "View" at bounding box center [911, 157] width 20 height 10
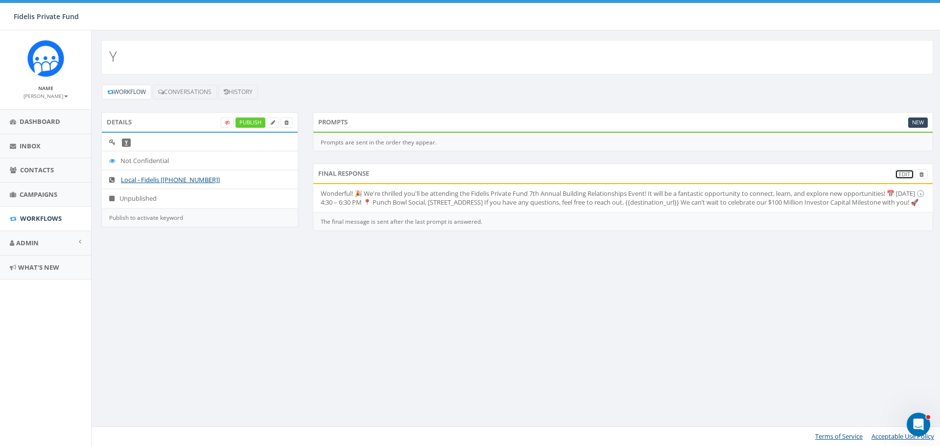
click at [901, 171] on link "Edit" at bounding box center [904, 174] width 19 height 10
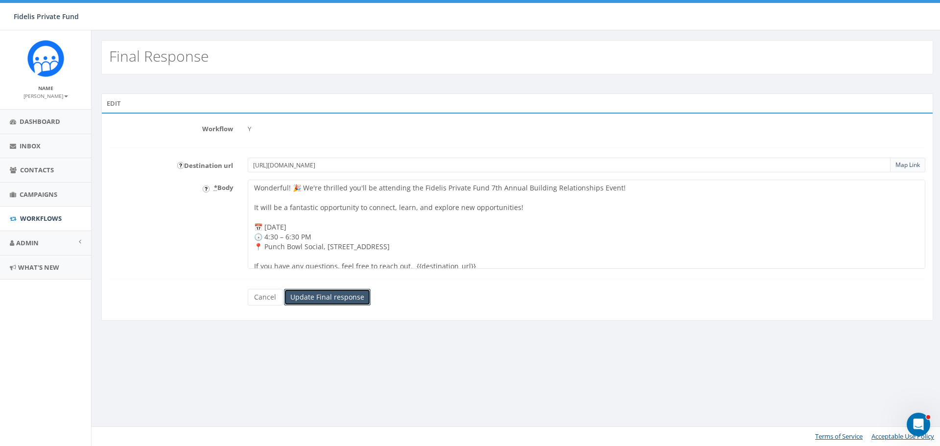
click at [363, 301] on input "Update Final response" at bounding box center [327, 297] width 87 height 17
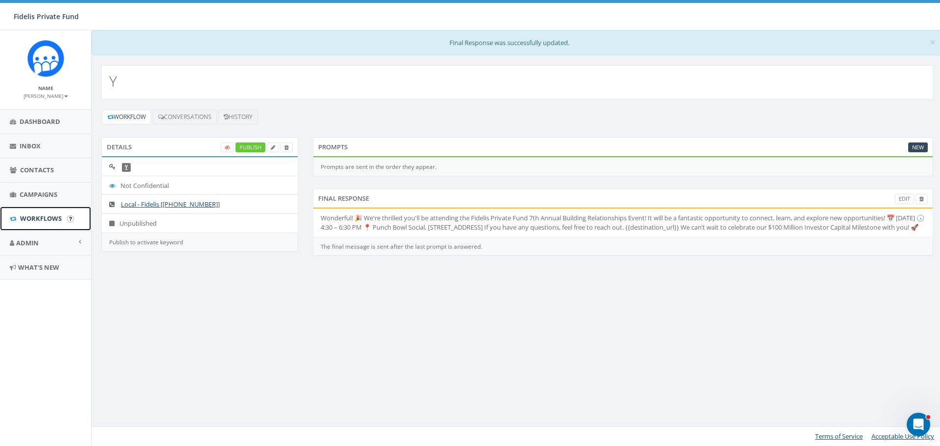
click at [52, 219] on span "Workflows" at bounding box center [41, 218] width 42 height 9
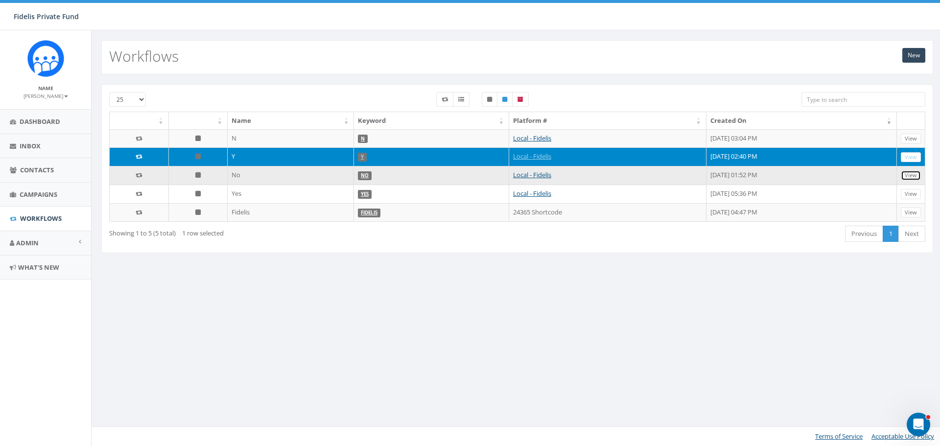
click at [916, 176] on link "View" at bounding box center [911, 175] width 20 height 10
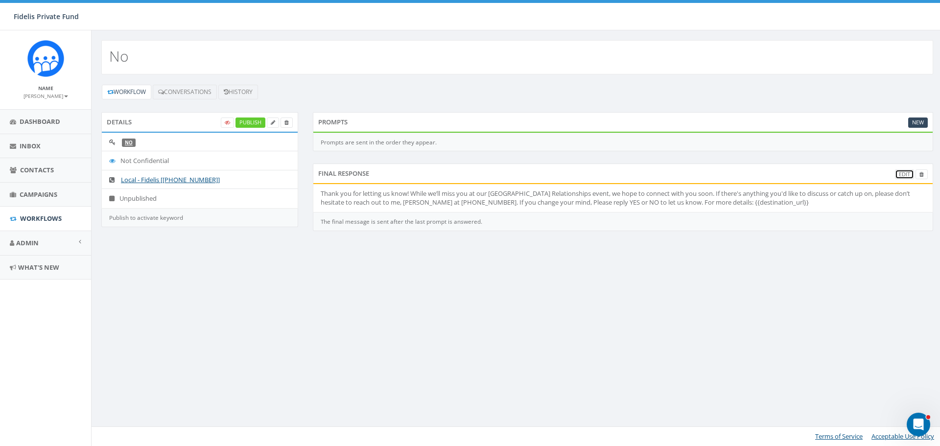
click at [900, 176] on link "Edit" at bounding box center [904, 174] width 19 height 10
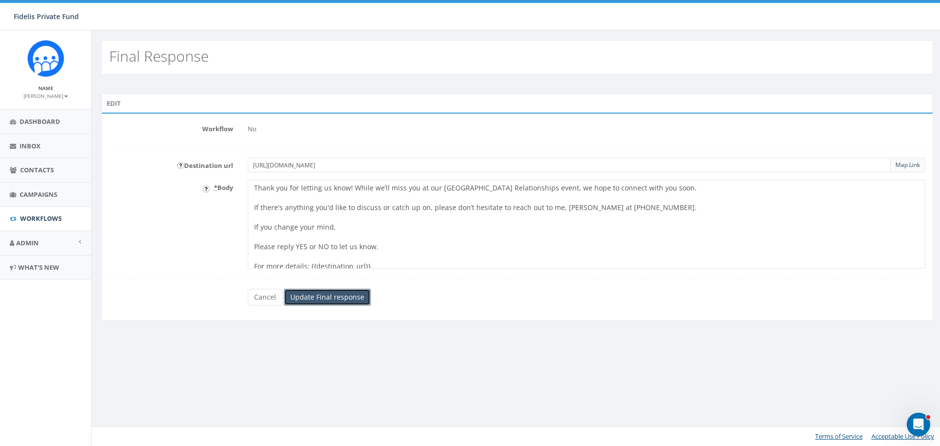
click at [346, 299] on input "Update Final response" at bounding box center [327, 297] width 87 height 17
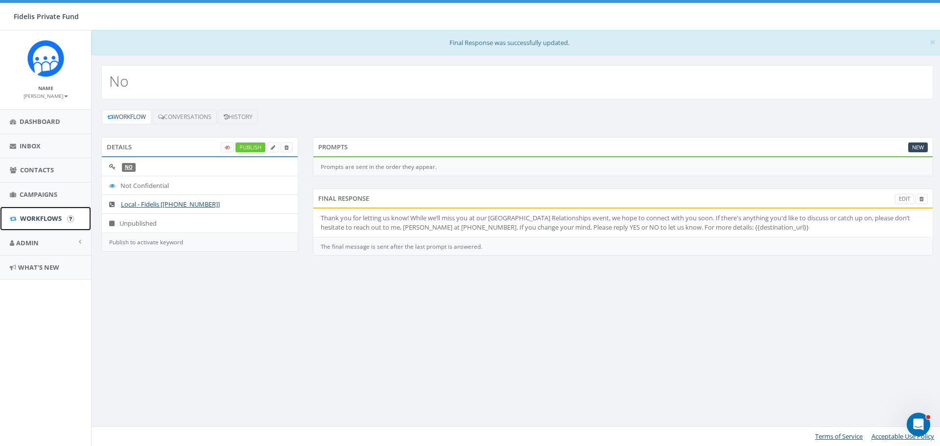
click at [47, 217] on span "Workflows" at bounding box center [41, 218] width 42 height 9
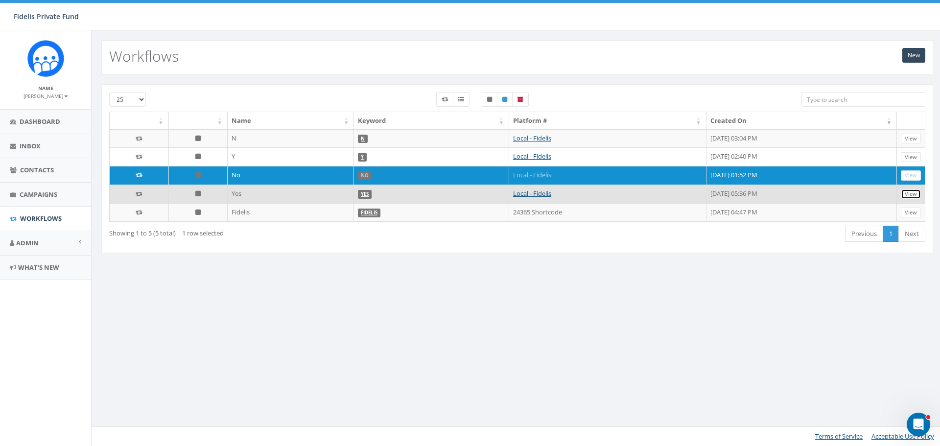
click at [913, 194] on link "View" at bounding box center [911, 194] width 20 height 10
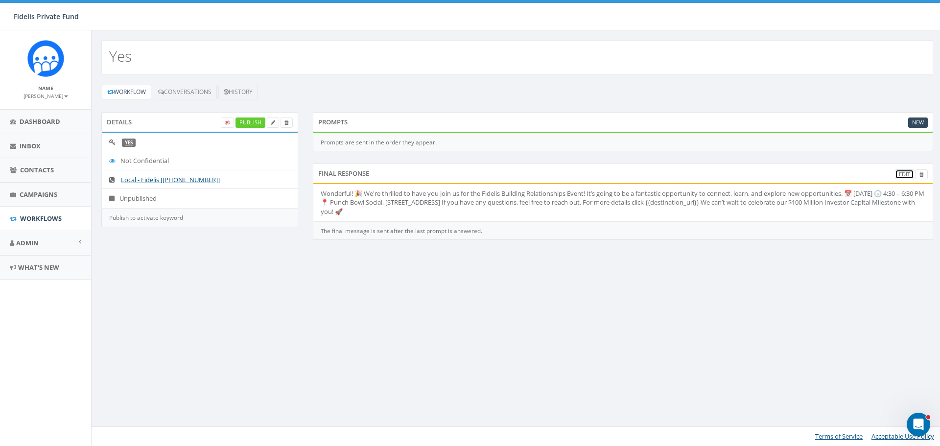
click at [904, 176] on link "Edit" at bounding box center [904, 174] width 19 height 10
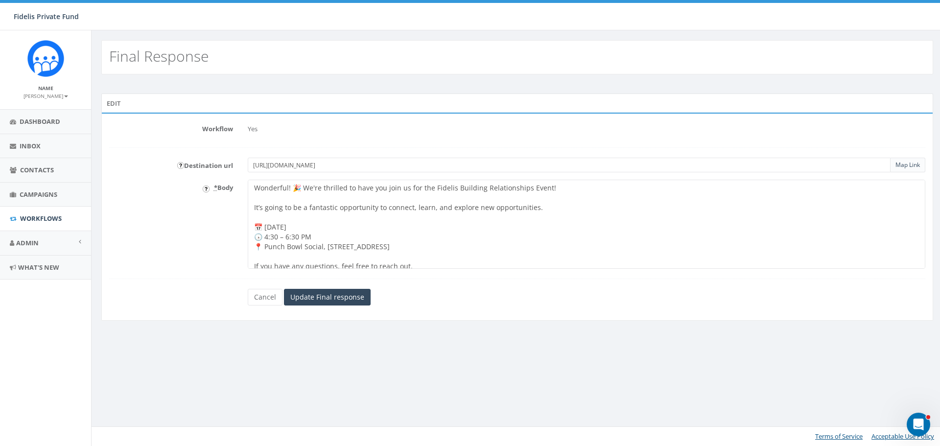
drag, startPoint x: 432, startPoint y: 166, endPoint x: 252, endPoint y: 169, distance: 180.6
click at [252, 169] on input "https://www.fidelispf.com/building-relationships-event-2025/" at bounding box center [569, 165] width 643 height 15
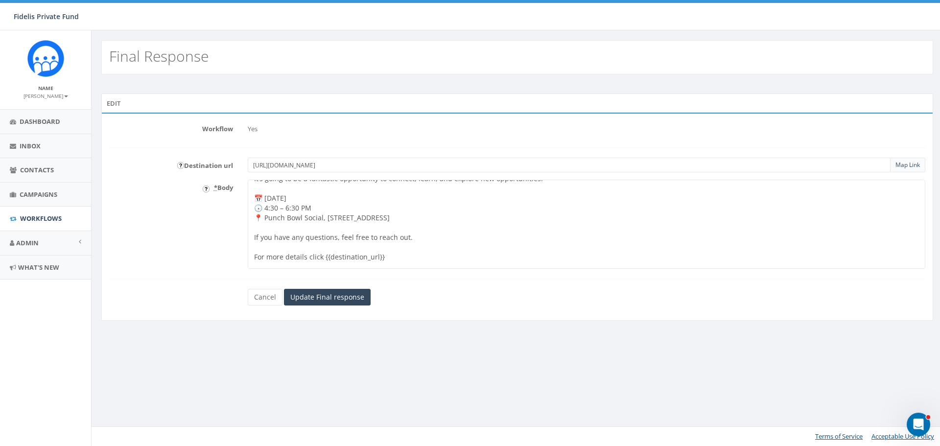
scroll to position [45, 0]
drag, startPoint x: 390, startPoint y: 242, endPoint x: 323, endPoint y: 243, distance: 66.6
click at [323, 243] on textarea "Wonderful! 🎉 We're thrilled to have you join us for the Fidelis Building Relati…" at bounding box center [586, 224] width 677 height 89
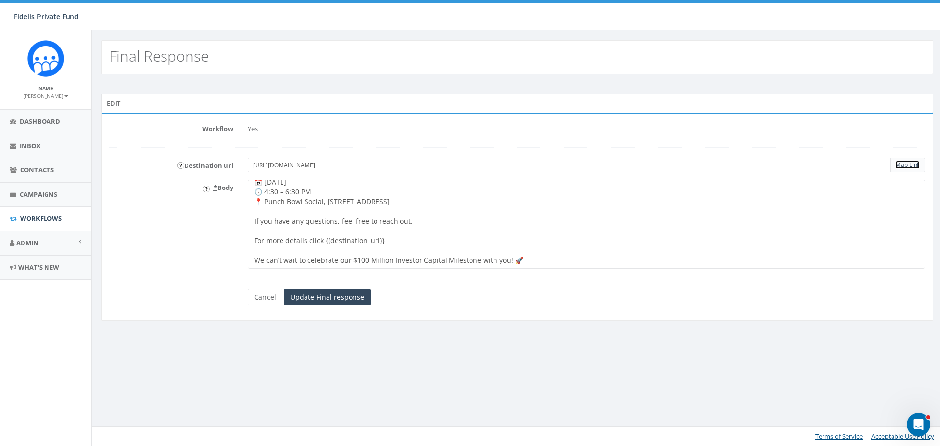
click at [905, 167] on link "Map Link" at bounding box center [907, 165] width 24 height 8
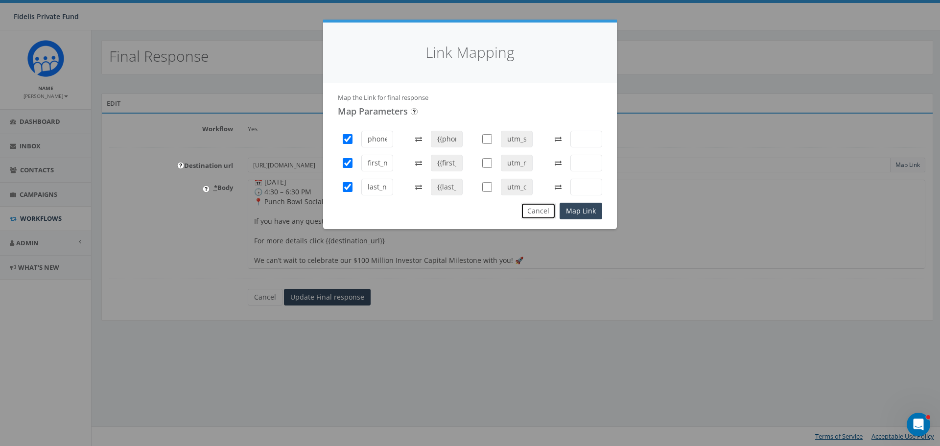
click at [546, 214] on button "Cancel" at bounding box center [538, 211] width 35 height 17
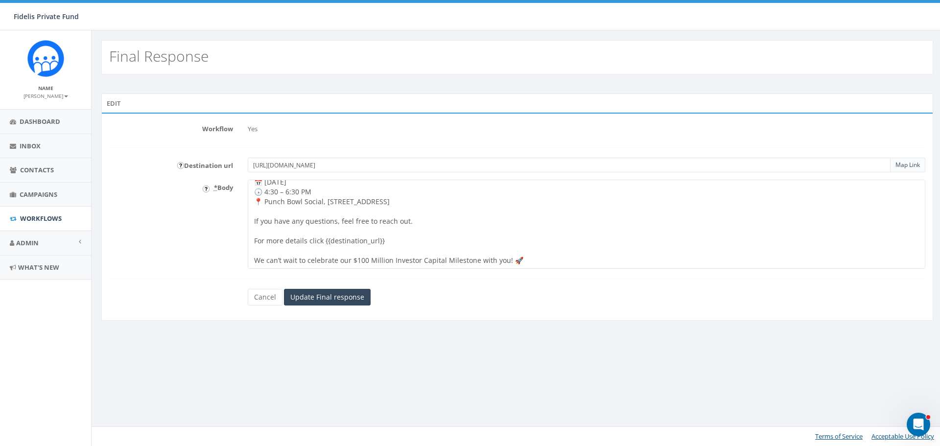
click at [410, 243] on textarea "Wonderful! 🎉 We're thrilled to have you join us for the Fidelis Building Relati…" at bounding box center [586, 224] width 677 height 89
click at [392, 243] on textarea "Wonderful! 🎉 We're thrilled to have you join us for the Fidelis Building Relati…" at bounding box center [586, 224] width 677 height 89
drag, startPoint x: 381, startPoint y: 242, endPoint x: 323, endPoint y: 241, distance: 57.8
click at [323, 241] on textarea "Wonderful! 🎉 We're thrilled to have you join us for the Fidelis Building Relati…" at bounding box center [586, 224] width 677 height 89
drag, startPoint x: 329, startPoint y: 240, endPoint x: 541, endPoint y: 230, distance: 212.2
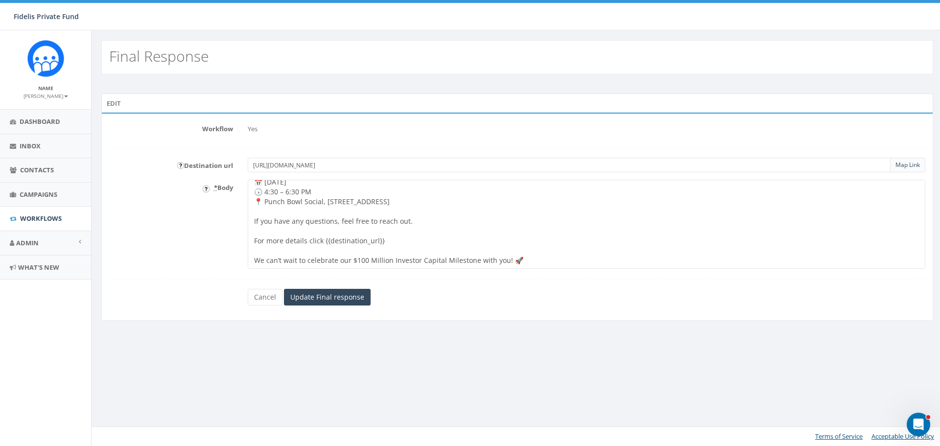
click at [540, 228] on textarea "Wonderful! 🎉 We're thrilled to have you join us for the Fidelis Building Relati…" at bounding box center [586, 224] width 677 height 89
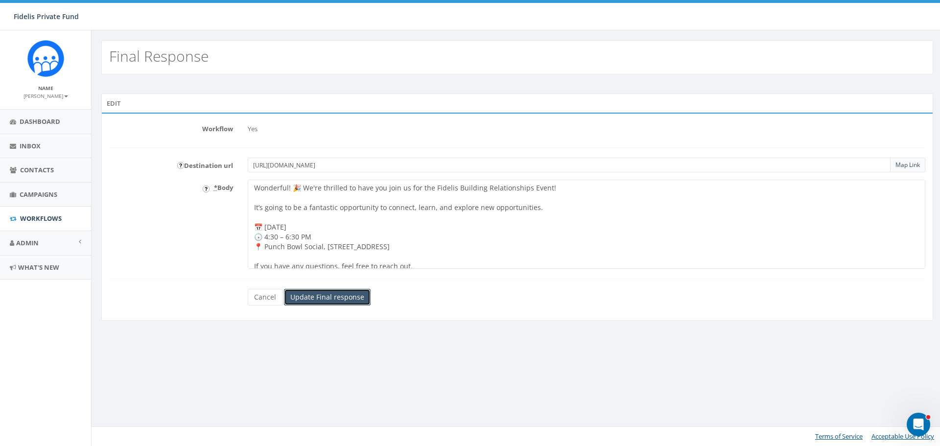
click at [332, 300] on input "Update Final response" at bounding box center [327, 297] width 87 height 17
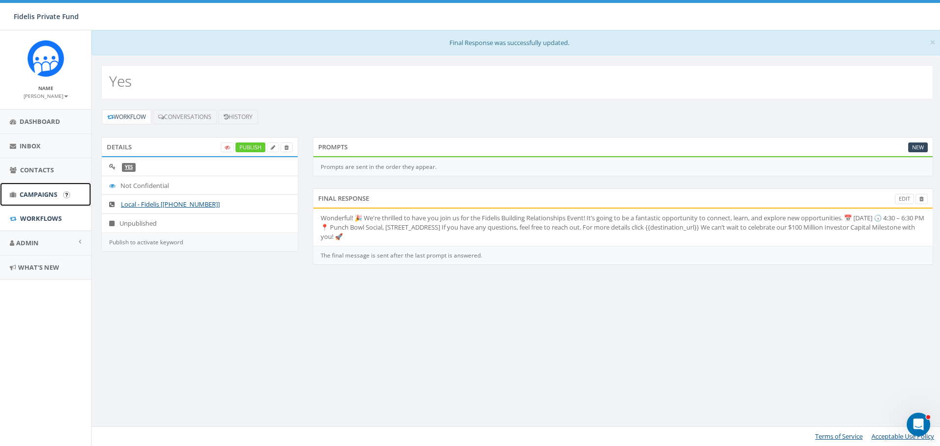
click at [51, 191] on span "Campaigns" at bounding box center [39, 194] width 38 height 9
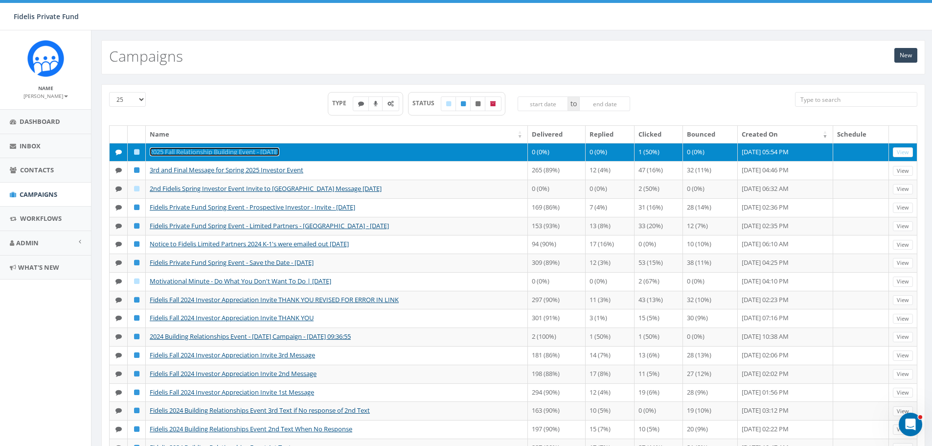
click at [255, 154] on link "2025 Fall Relationship Building Event - [DATE]" at bounding box center [215, 151] width 130 height 9
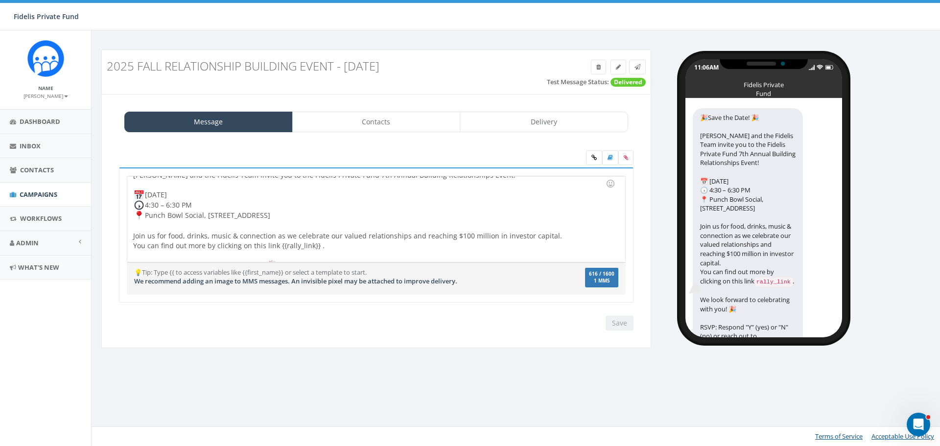
scroll to position [60, 0]
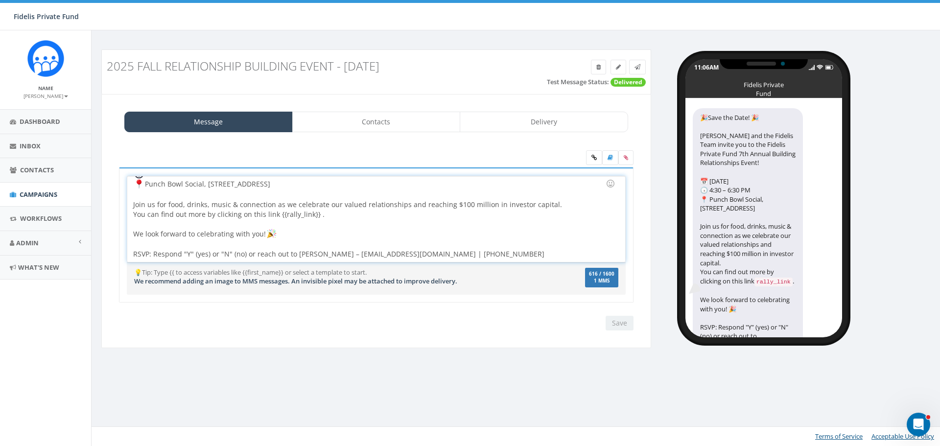
click at [134, 236] on div "Save the Date! [PERSON_NAME] and the Fidelis Team invite you to the Fidelis Pri…" at bounding box center [375, 219] width 497 height 86
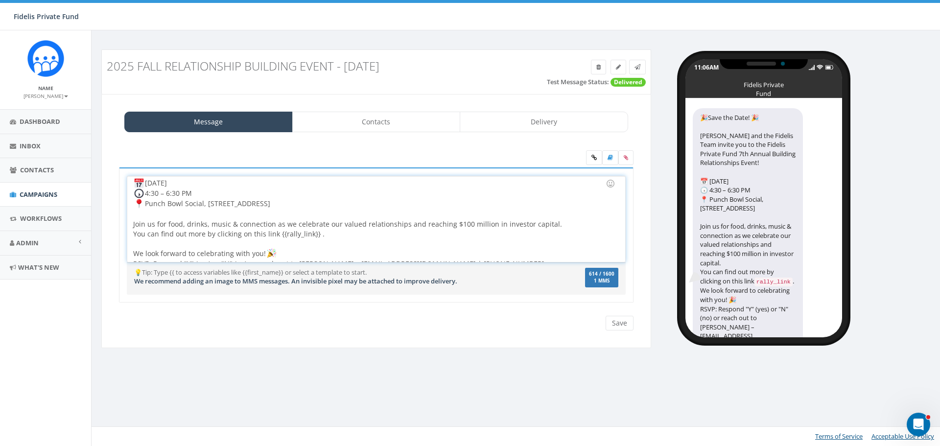
scroll to position [50, 0]
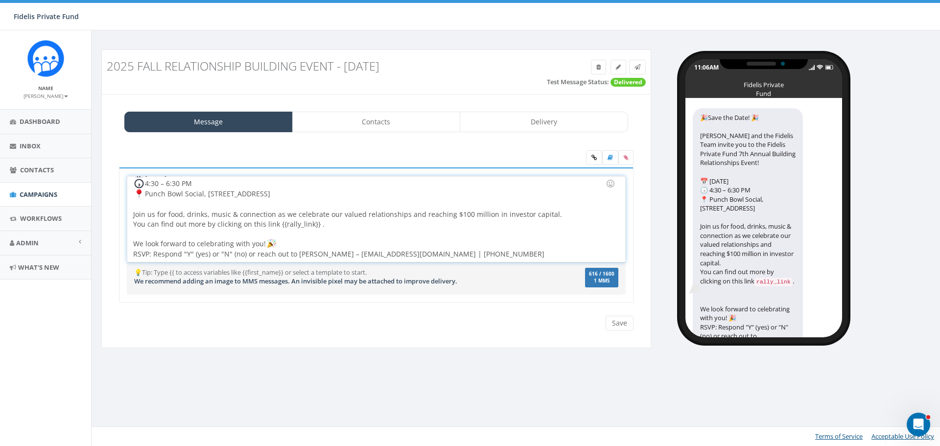
click at [296, 243] on div "We look forward to celebrating with you! RSVP: Respond "Y" (yes) or "N" (no) or…" at bounding box center [373, 249] width 480 height 20
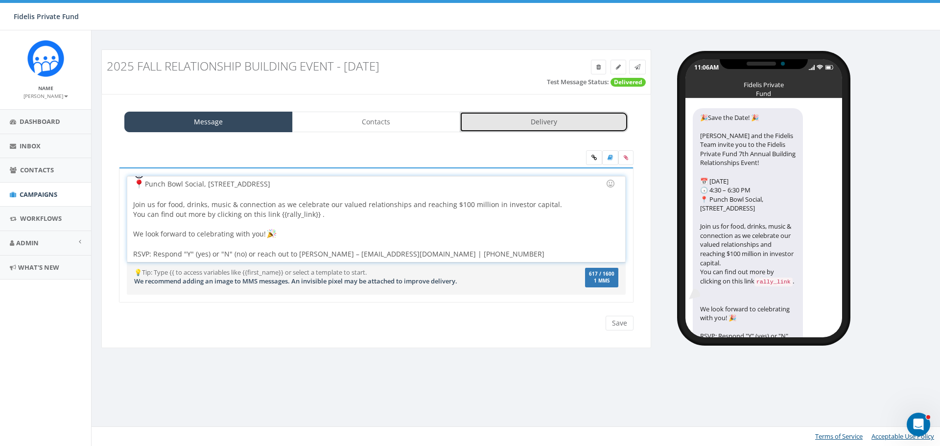
click at [543, 125] on link "Delivery" at bounding box center [544, 122] width 168 height 21
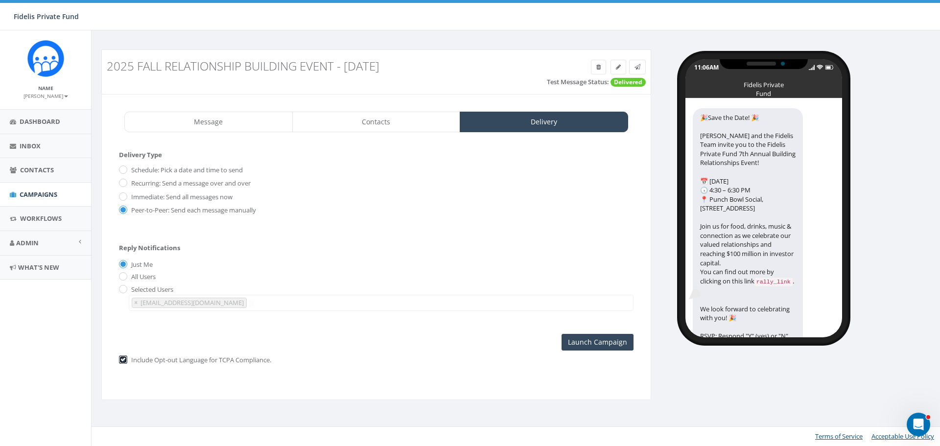
click at [123, 360] on input "checkbox" at bounding box center [122, 360] width 6 height 6
checkbox input "false"
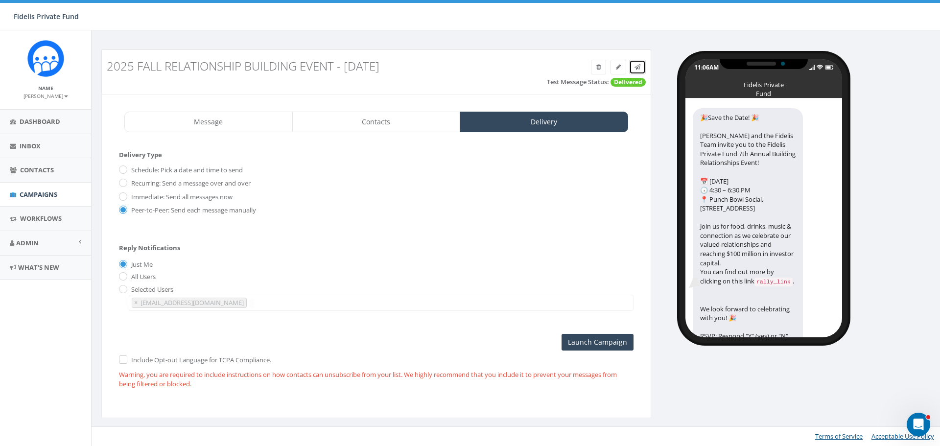
click at [636, 69] on icon at bounding box center [637, 67] width 6 height 6
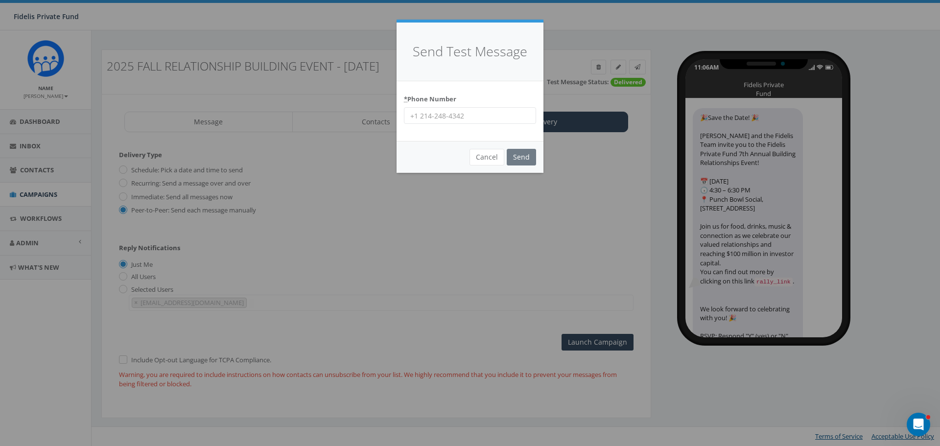
click at [486, 107] on input "* Phone Number" at bounding box center [470, 115] width 132 height 17
type input "14062538340"
click at [516, 157] on input "Send" at bounding box center [521, 157] width 29 height 17
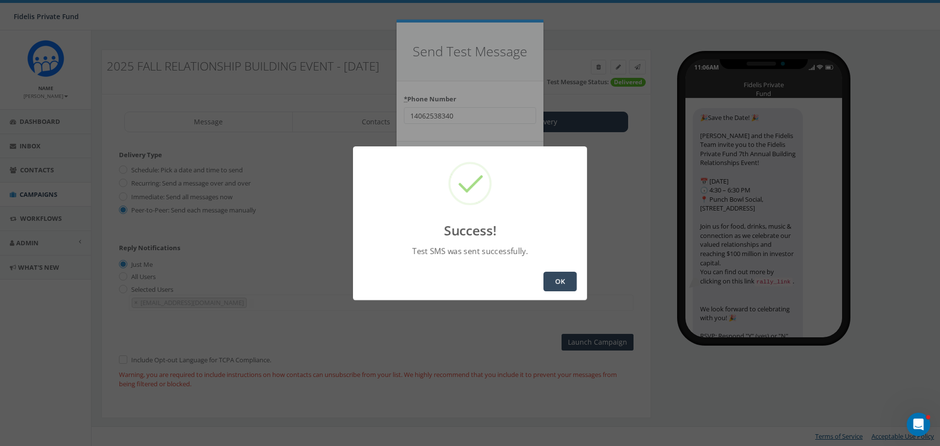
click at [555, 278] on button "OK" at bounding box center [559, 282] width 33 height 20
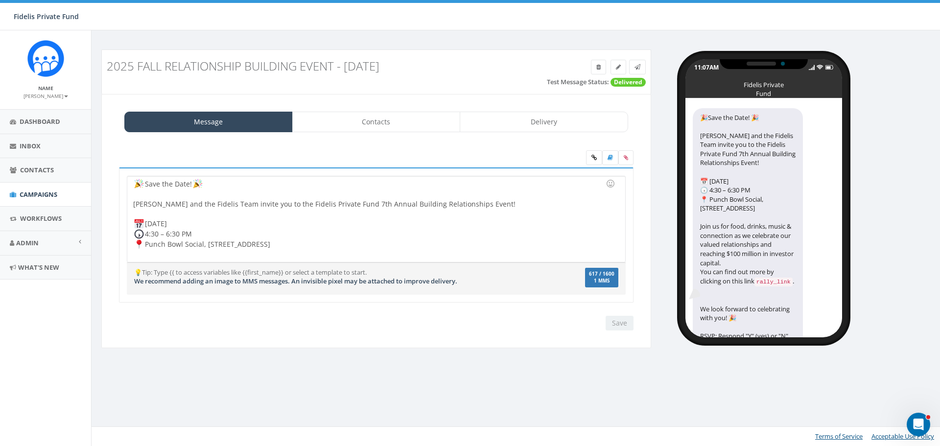
scroll to position [49, 0]
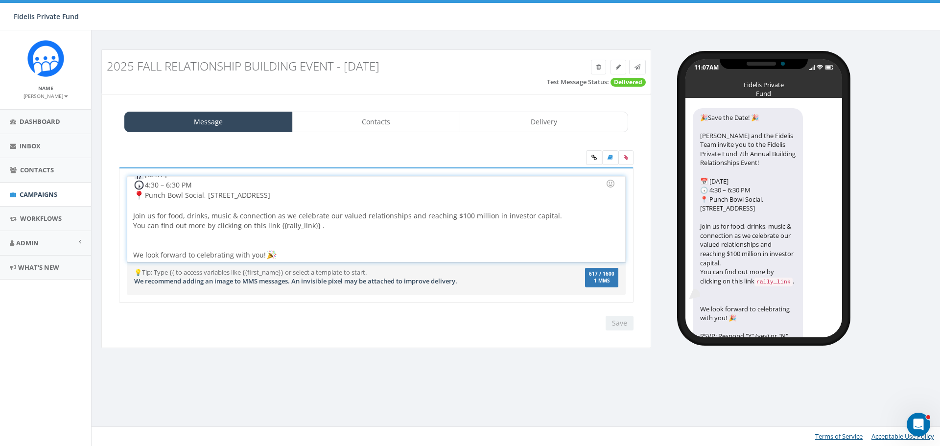
click at [548, 217] on div "Save the Date! [PERSON_NAME] and the Fidelis Team invite you to the Fidelis Pri…" at bounding box center [375, 219] width 497 height 86
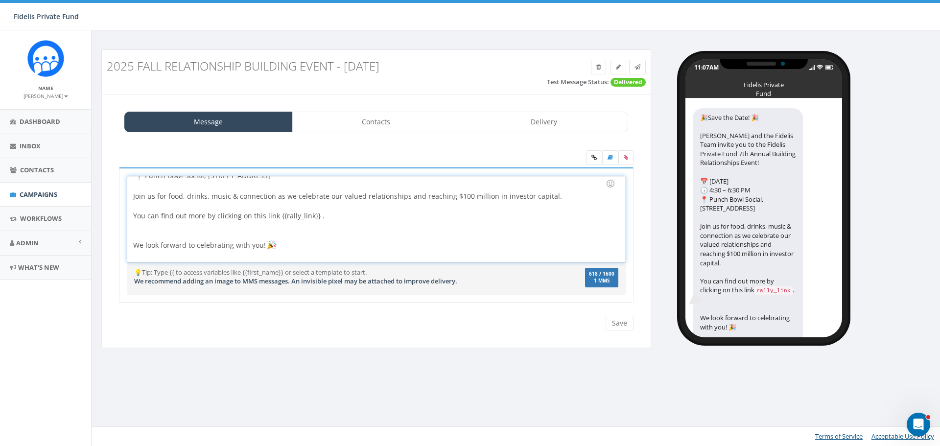
scroll to position [80, 0]
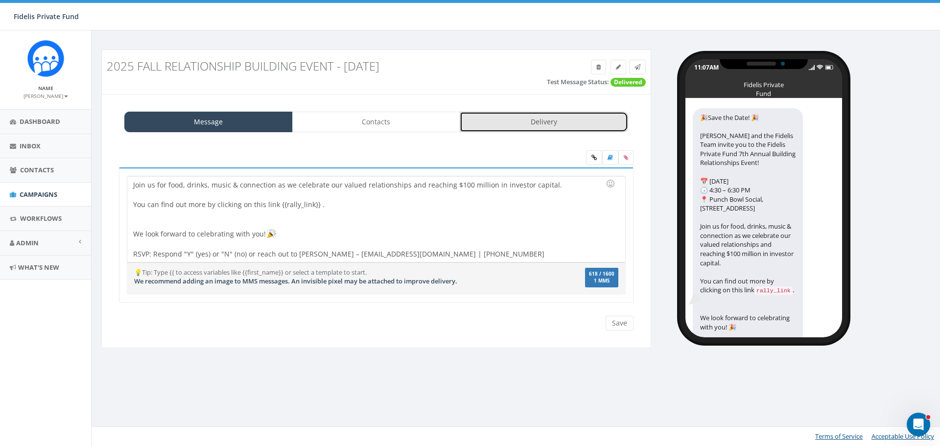
click at [571, 127] on link "Delivery" at bounding box center [544, 122] width 168 height 21
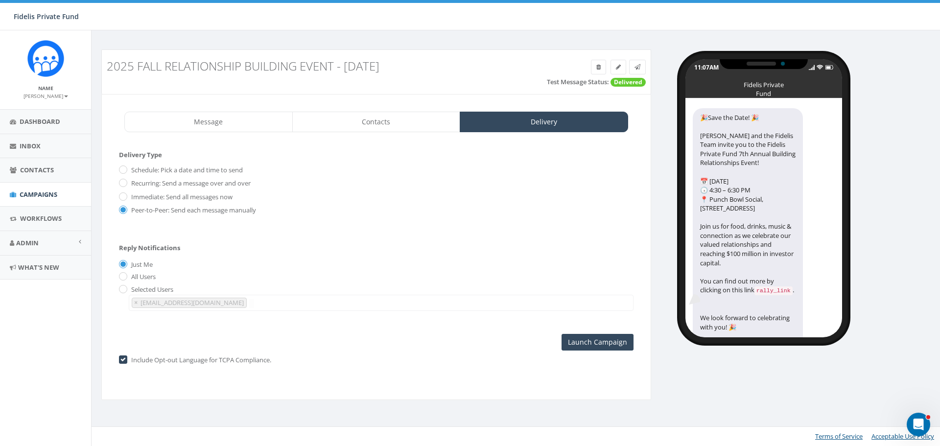
click at [129, 361] on label "Include Opt-out Language for TCPA Compliance." at bounding box center [200, 360] width 142 height 10
click at [637, 69] on icon at bounding box center [637, 67] width 6 height 6
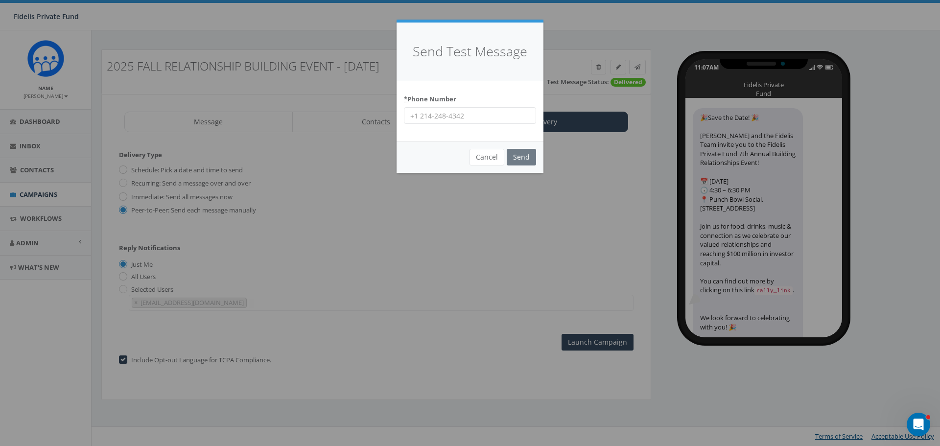
click at [436, 120] on input "* Phone Number" at bounding box center [470, 115] width 132 height 17
type input "14062538340"
click at [516, 163] on input "Send" at bounding box center [521, 157] width 29 height 17
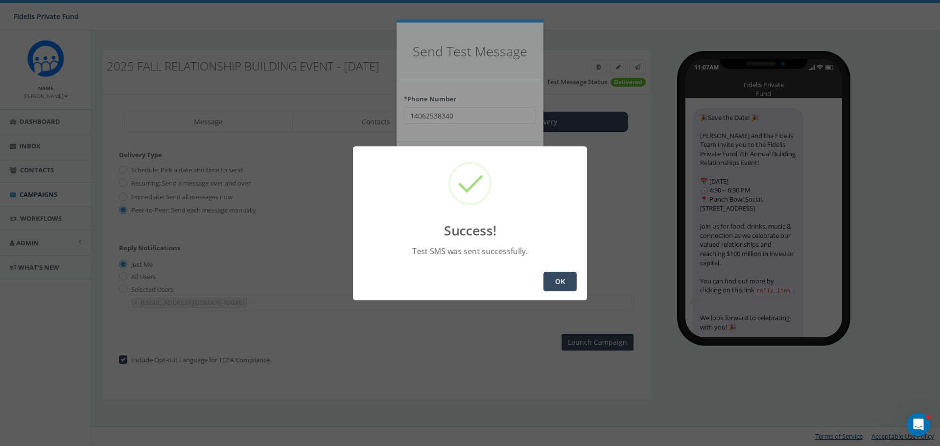
click at [560, 276] on button "OK" at bounding box center [559, 282] width 33 height 20
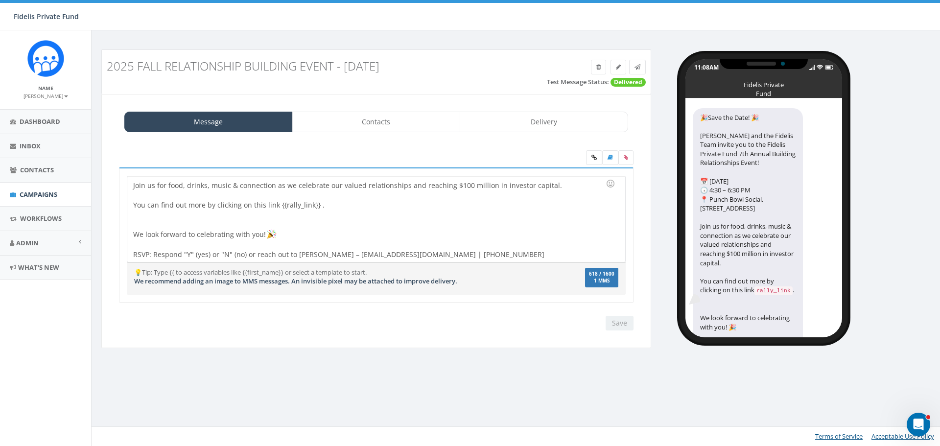
scroll to position [80, 0]
click at [316, 206] on div "Save the Date! [PERSON_NAME] and the Fidelis Team invite you to the Fidelis Pri…" at bounding box center [375, 219] width 497 height 86
click at [326, 207] on div "Save the Date! [PERSON_NAME] and the Fidelis Team invite you to the Fidelis Pri…" at bounding box center [375, 219] width 497 height 86
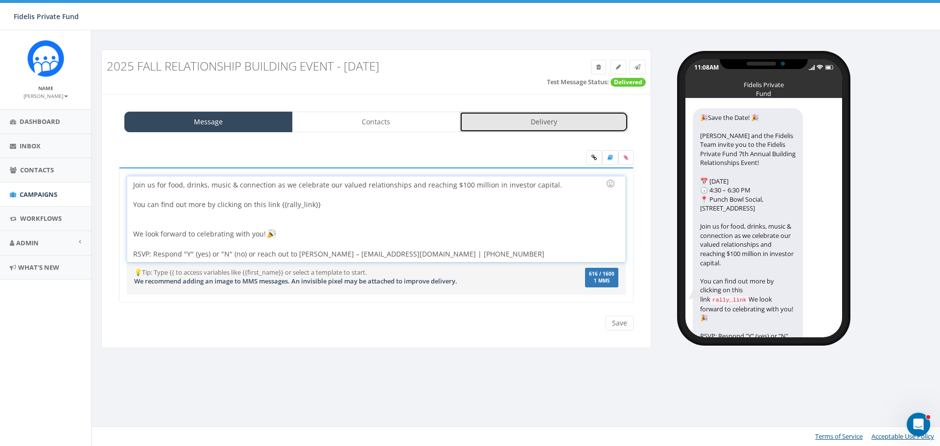
click at [565, 122] on link "Delivery" at bounding box center [544, 122] width 168 height 21
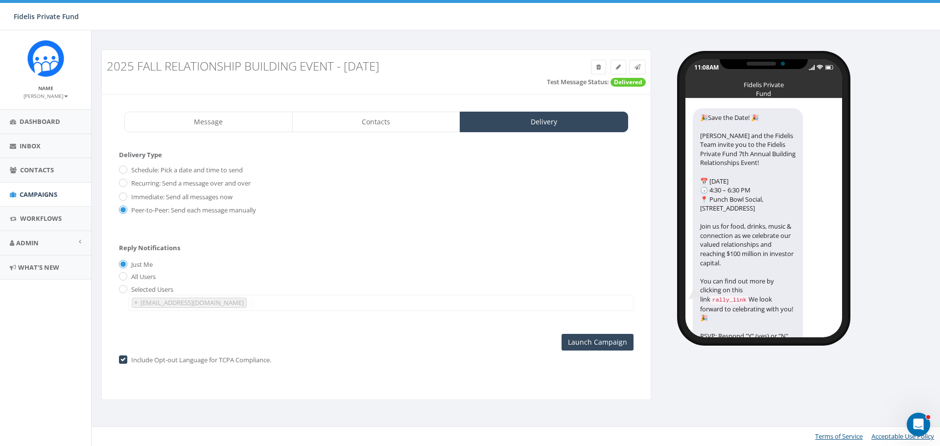
click at [125, 355] on div "Include Opt-out Language for TCPA Compliance." at bounding box center [376, 360] width 514 height 10
click at [129, 359] on label "Include Opt-out Language for TCPA Compliance." at bounding box center [200, 360] width 142 height 10
click at [123, 360] on input "checkbox" at bounding box center [122, 360] width 6 height 6
checkbox input "false"
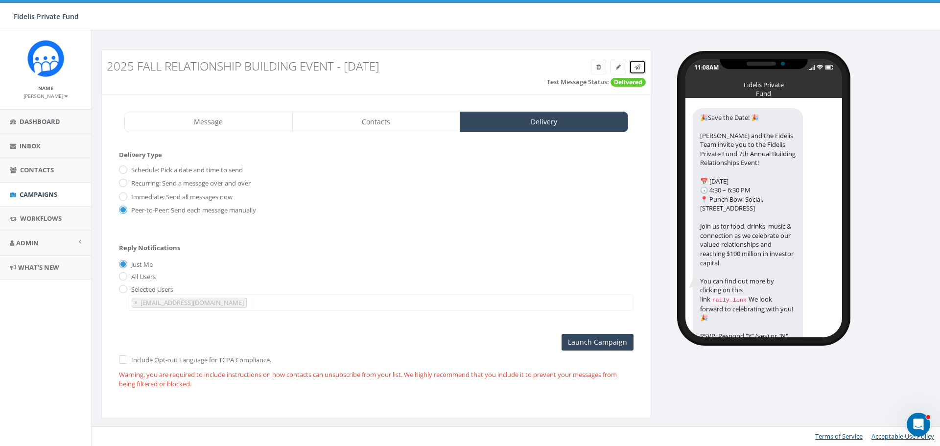
click at [636, 69] on icon at bounding box center [637, 67] width 6 height 6
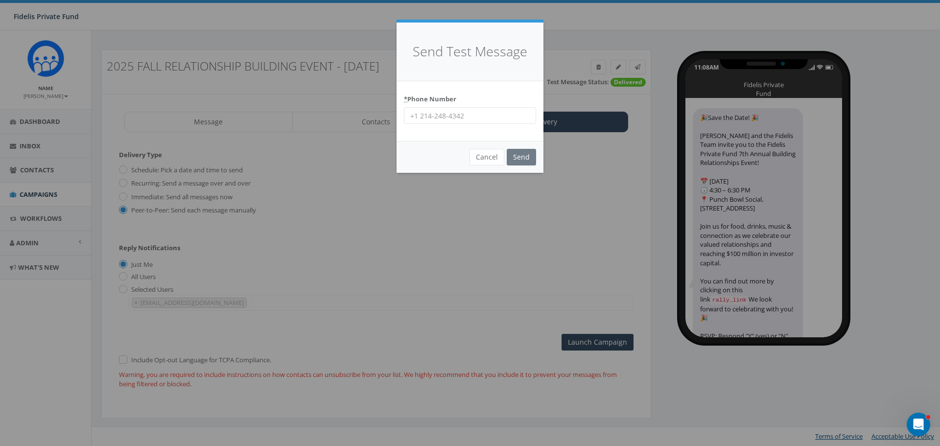
click at [478, 119] on input "* Phone Number" at bounding box center [470, 115] width 132 height 17
type input "17023793468"
click at [520, 157] on input "Send" at bounding box center [521, 157] width 29 height 17
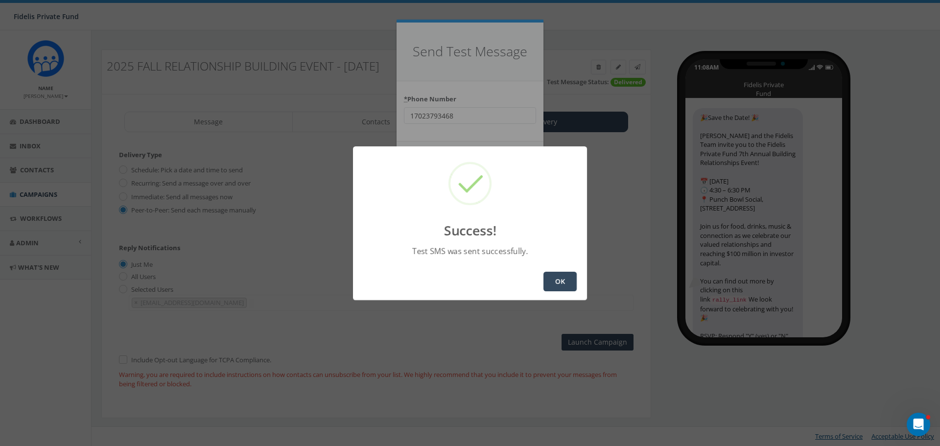
click at [555, 281] on button "OK" at bounding box center [559, 282] width 33 height 20
